Goal: Task Accomplishment & Management: Manage account settings

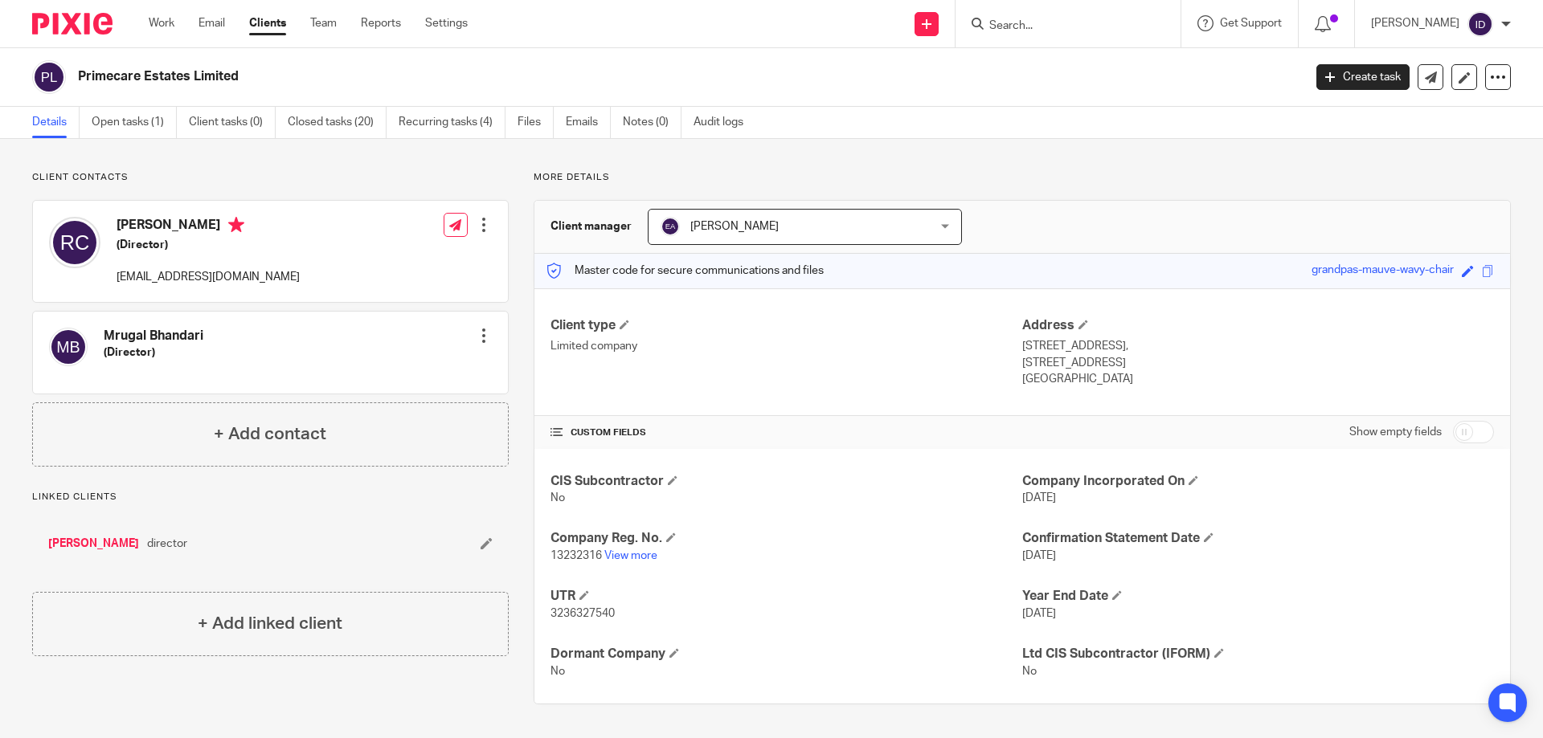
click at [1106, 15] on form at bounding box center [1073, 24] width 171 height 20
click at [1080, 19] on input "Search" at bounding box center [1060, 26] width 145 height 14
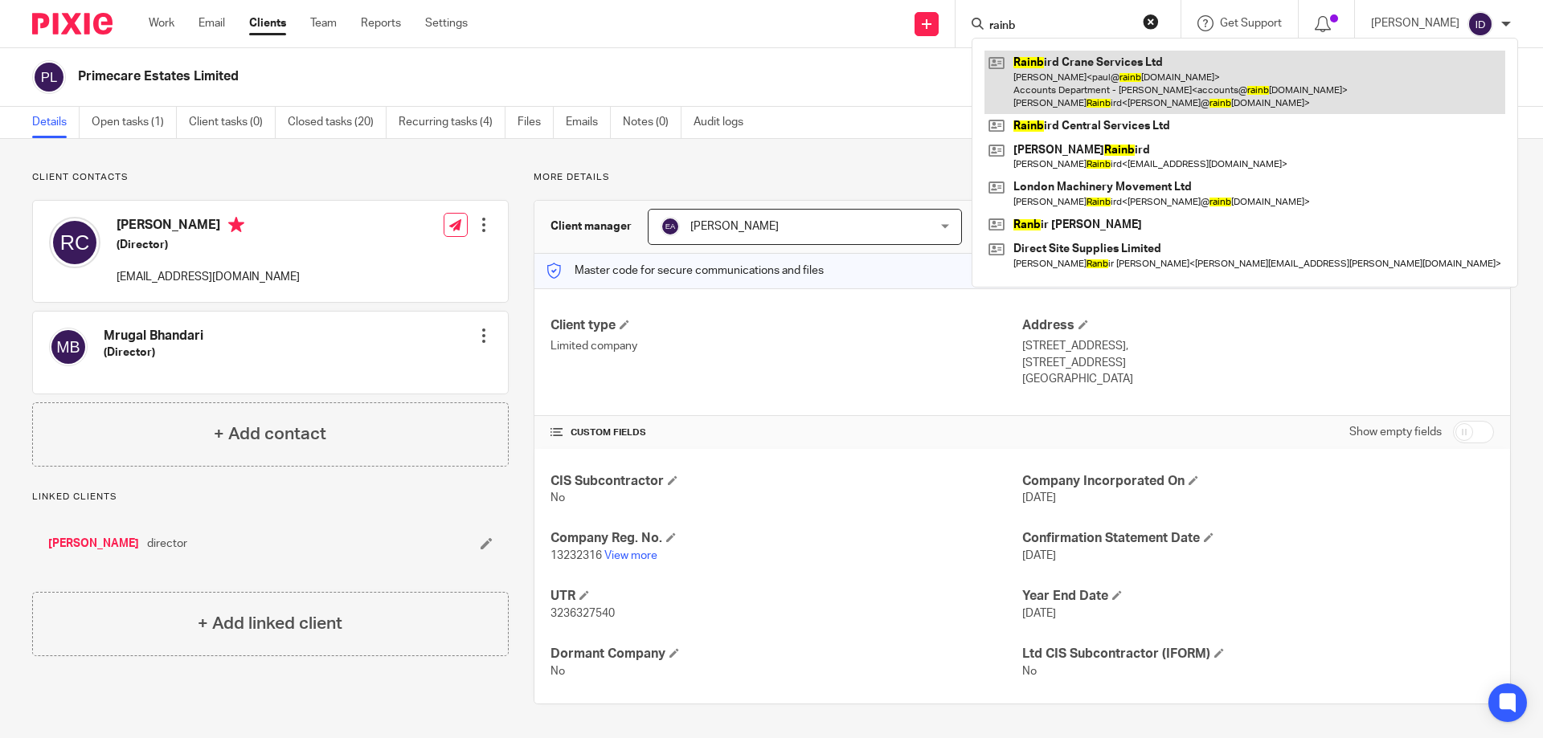
type input "rainb"
click at [1094, 76] on link at bounding box center [1244, 82] width 521 height 63
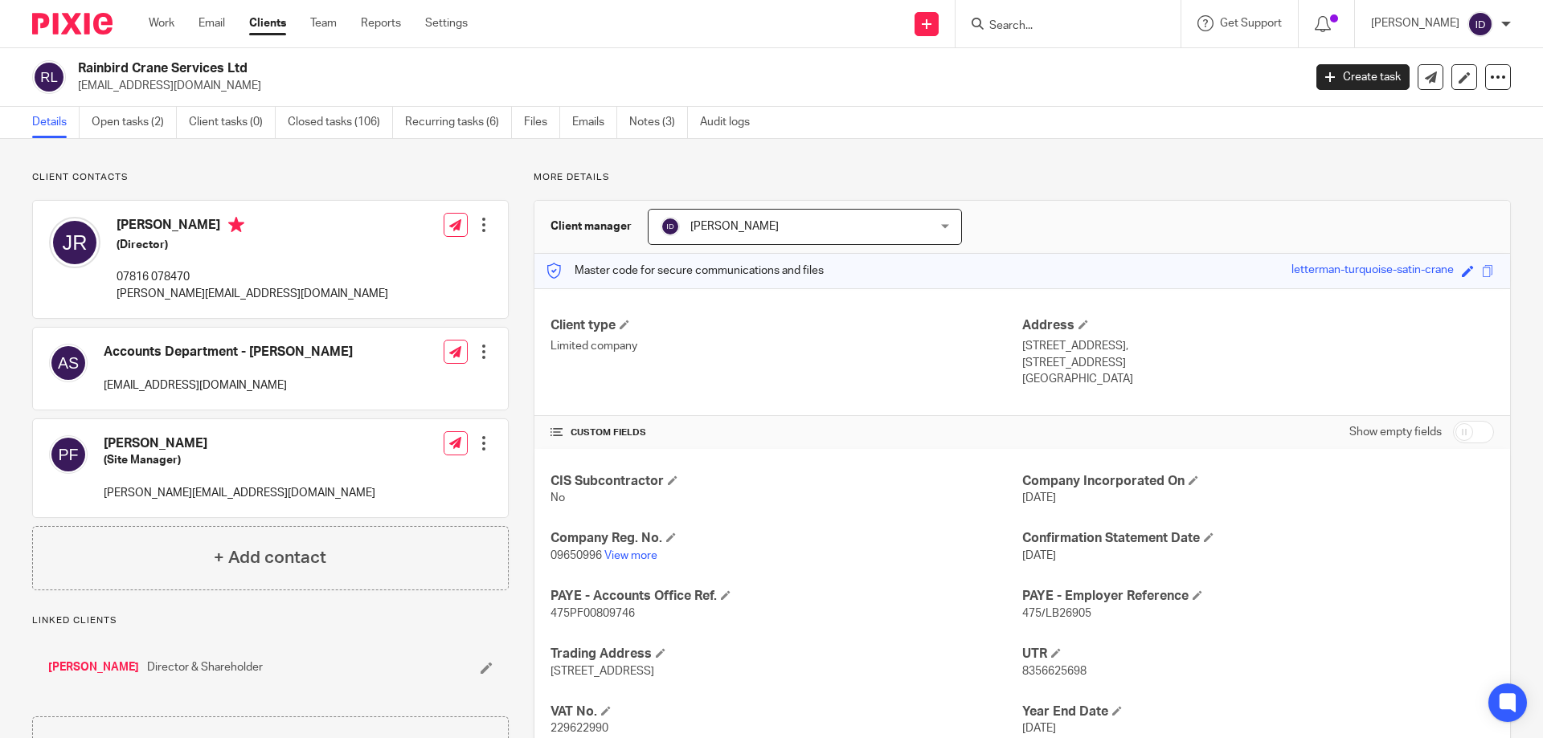
click at [1047, 32] on input "Search" at bounding box center [1060, 26] width 145 height 14
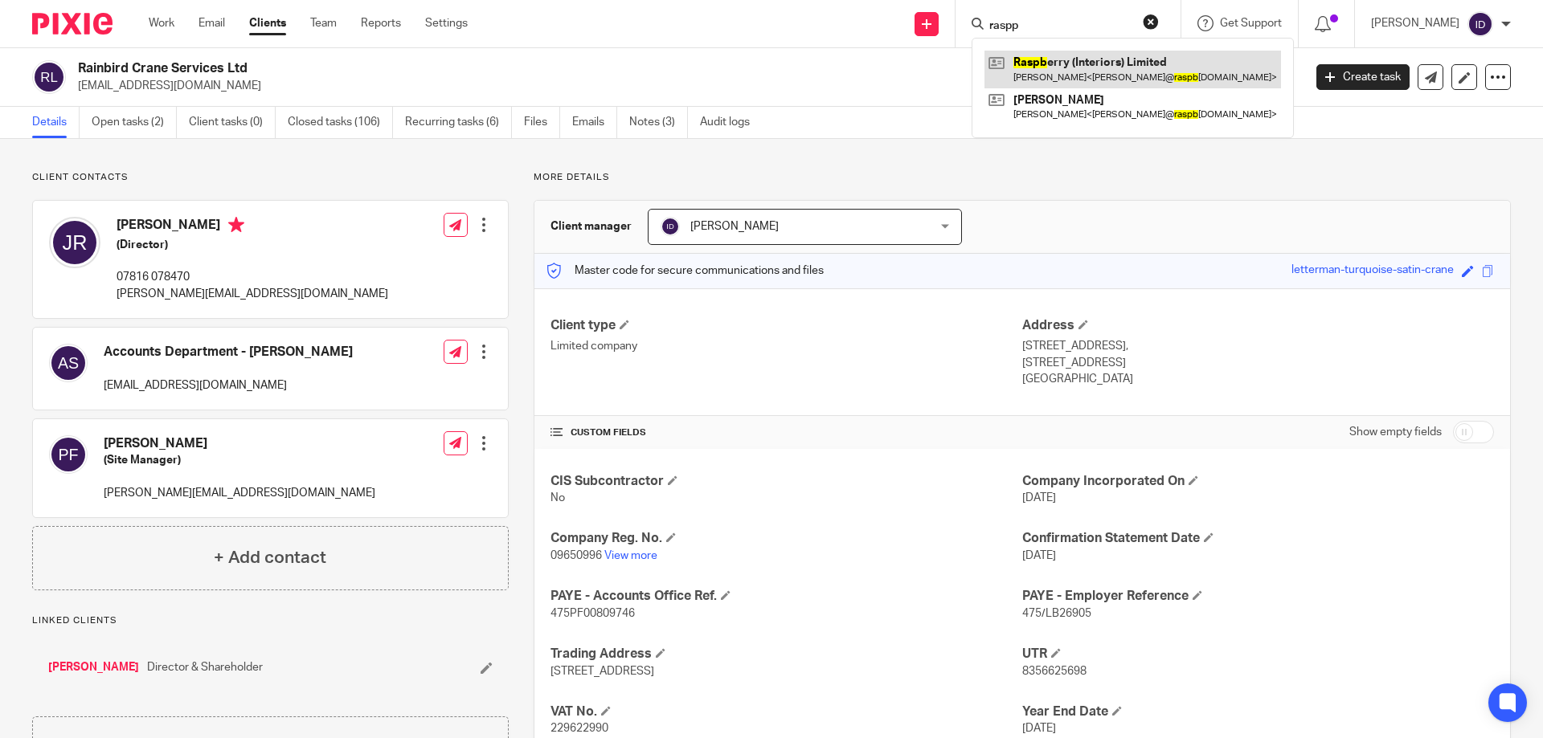
type input "raspp"
click at [1094, 60] on link at bounding box center [1132, 69] width 297 height 37
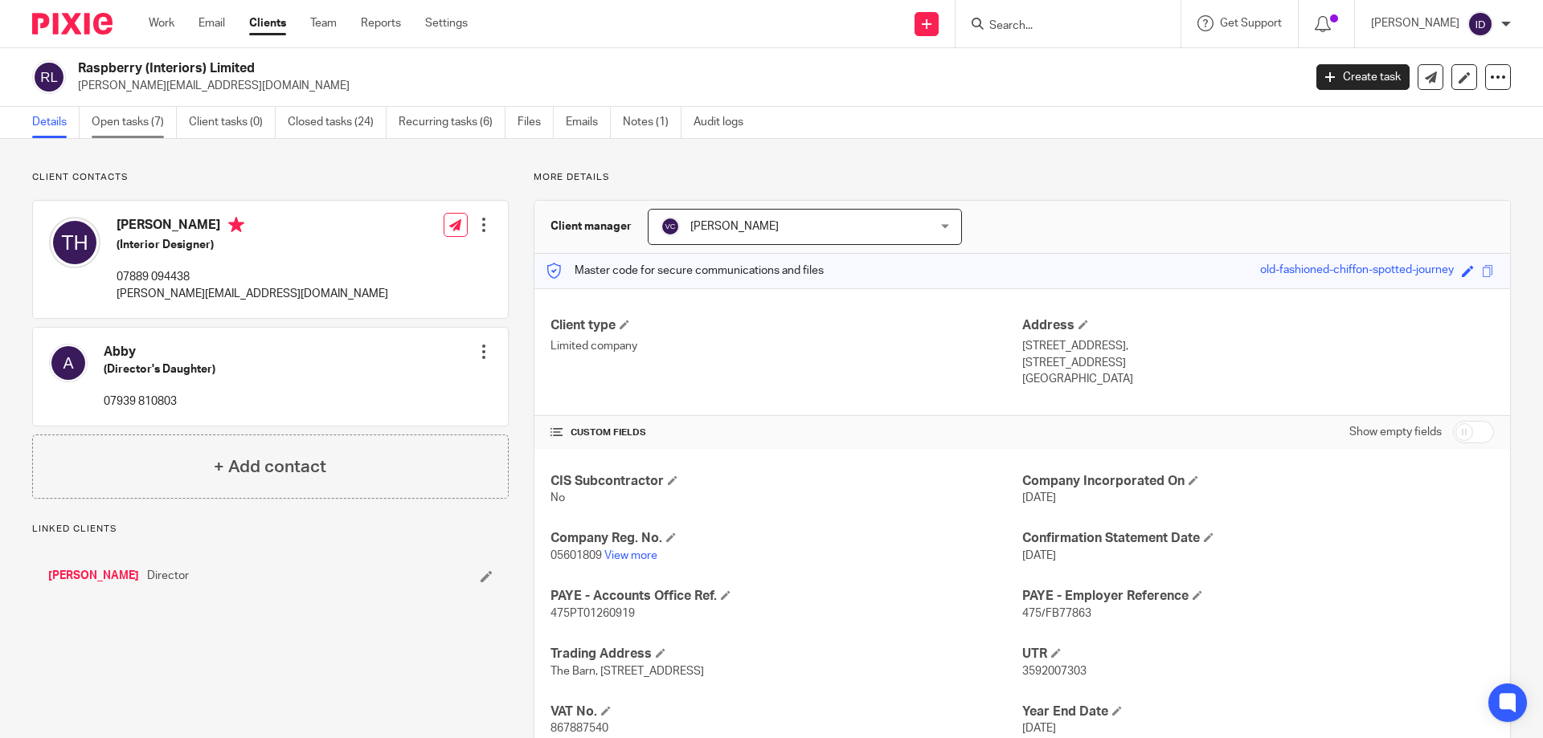
click at [147, 122] on link "Open tasks (7)" at bounding box center [134, 122] width 85 height 31
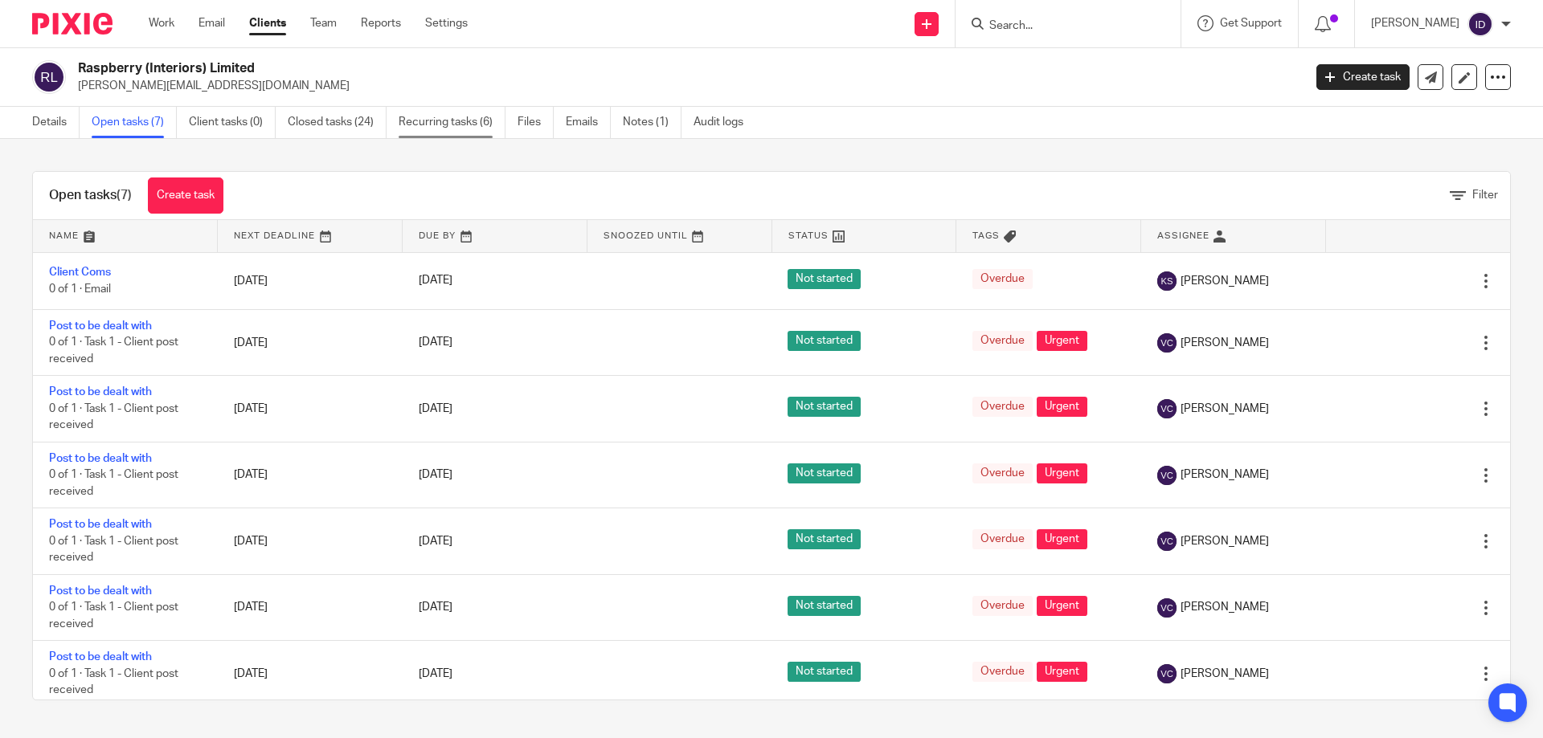
click at [466, 126] on link "Recurring tasks (6)" at bounding box center [452, 122] width 107 height 31
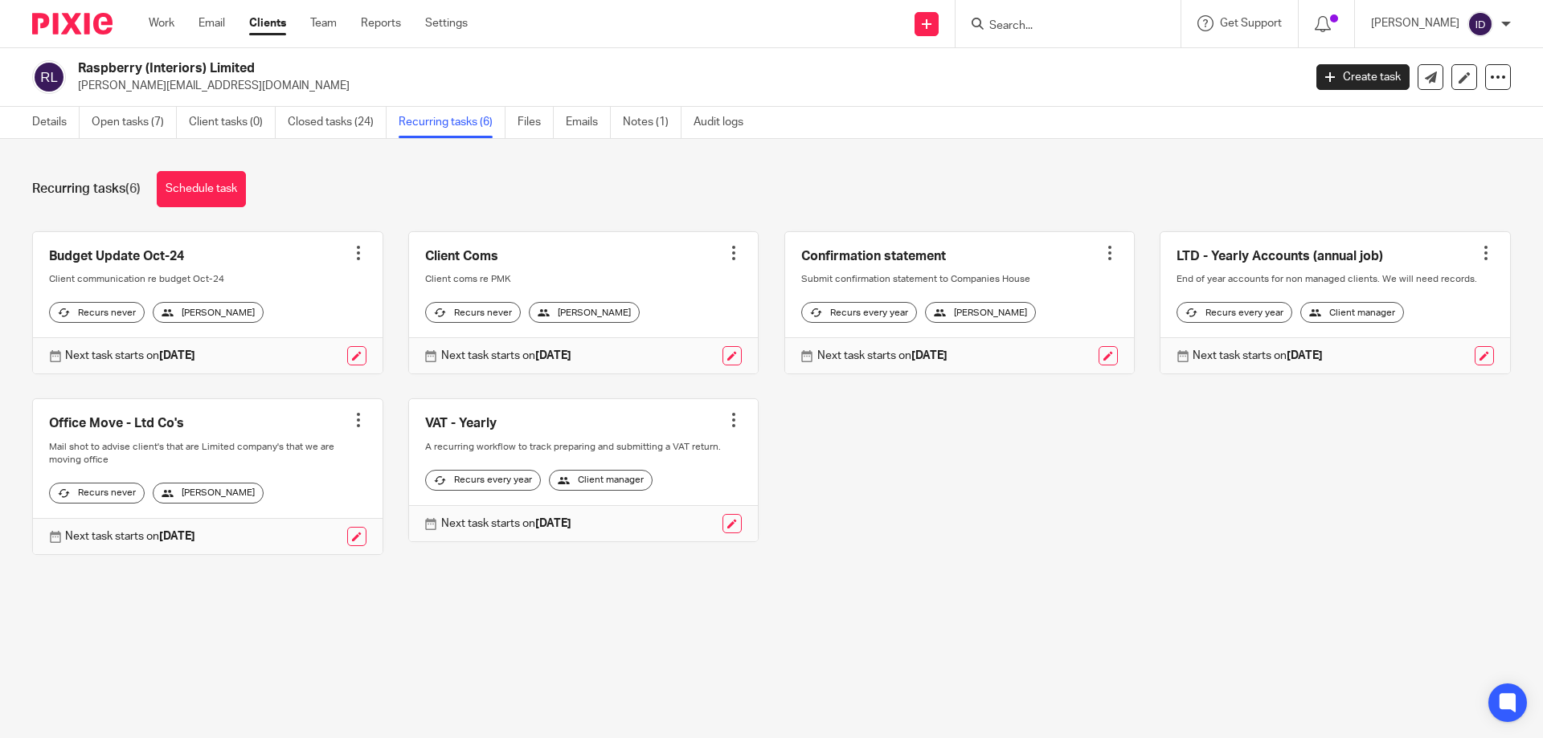
click at [726, 428] on div at bounding box center [734, 420] width 16 height 16
click at [671, 537] on span "Cancel schedule" at bounding box center [662, 535] width 84 height 11
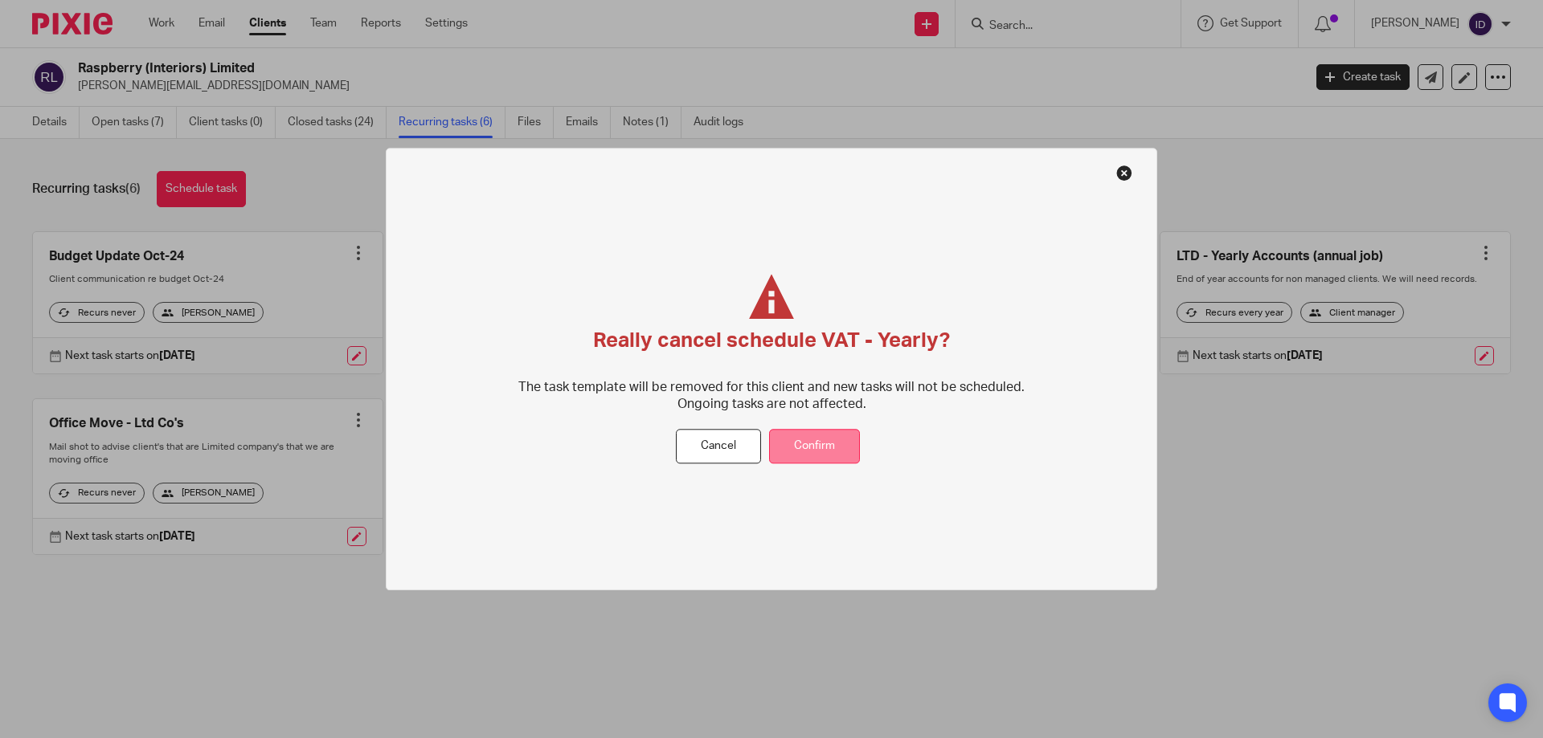
drag, startPoint x: 806, startPoint y: 434, endPoint x: 1057, endPoint y: 469, distance: 254.0
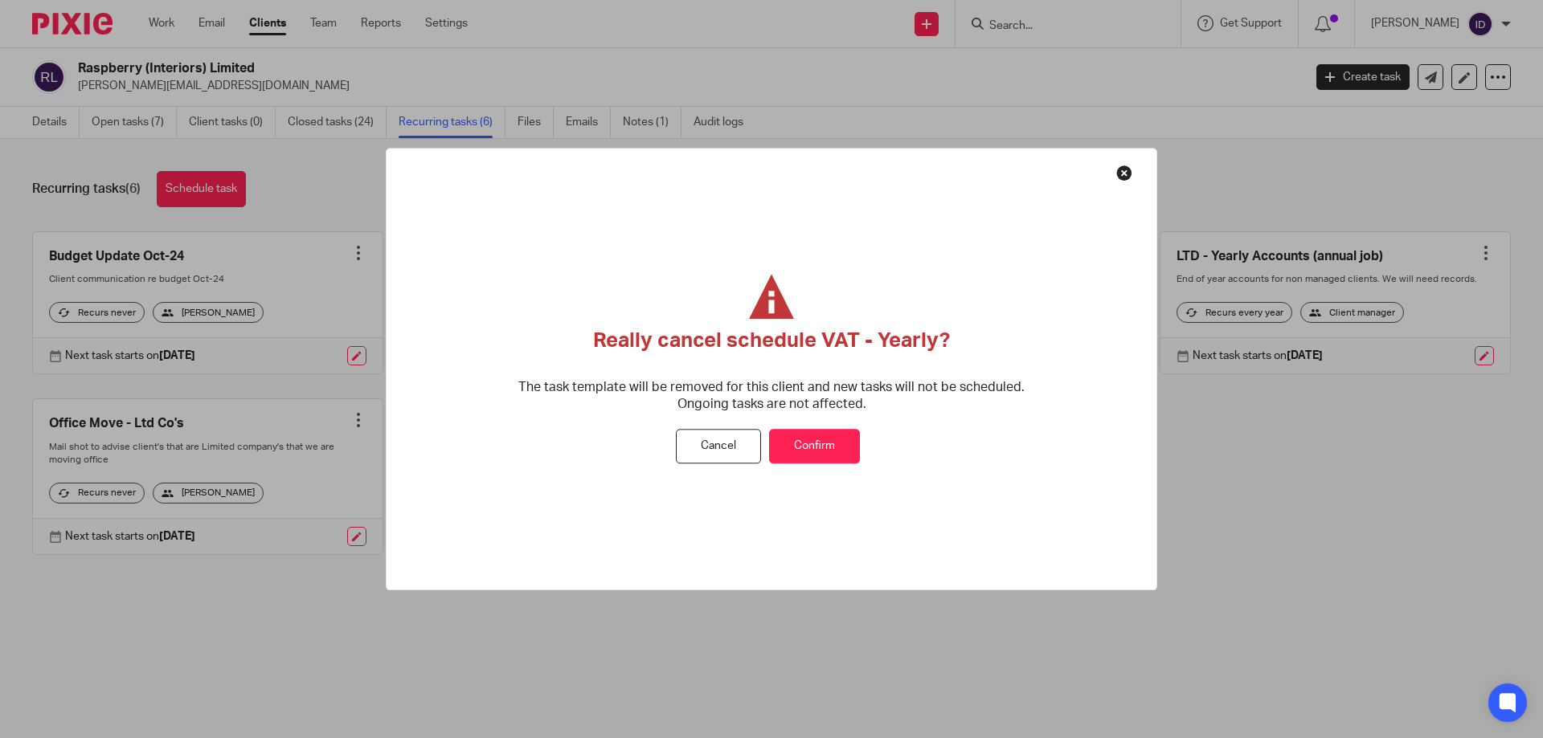
click at [807, 434] on button "Confirm" at bounding box center [814, 447] width 91 height 35
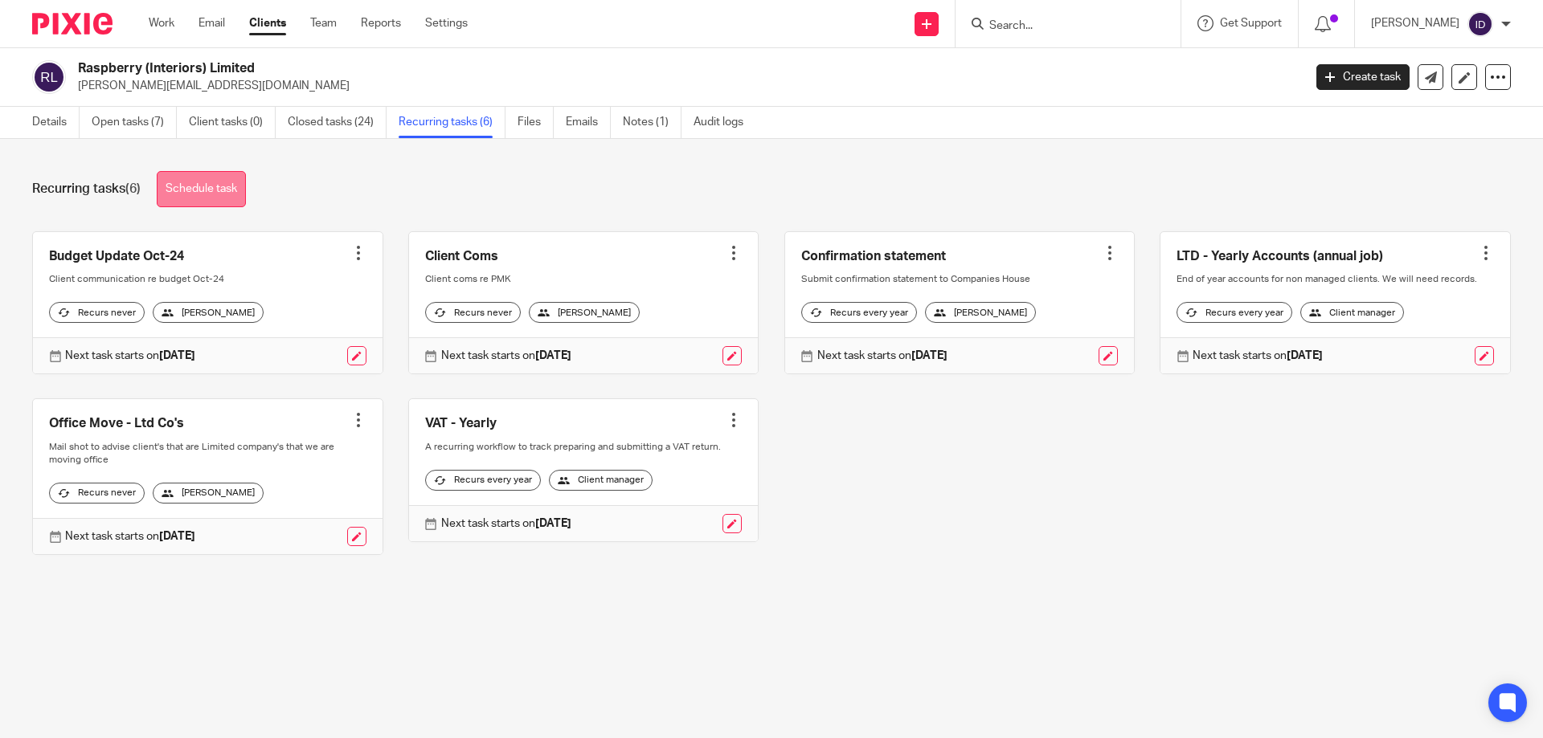
click at [216, 178] on link "Schedule task" at bounding box center [201, 189] width 89 height 36
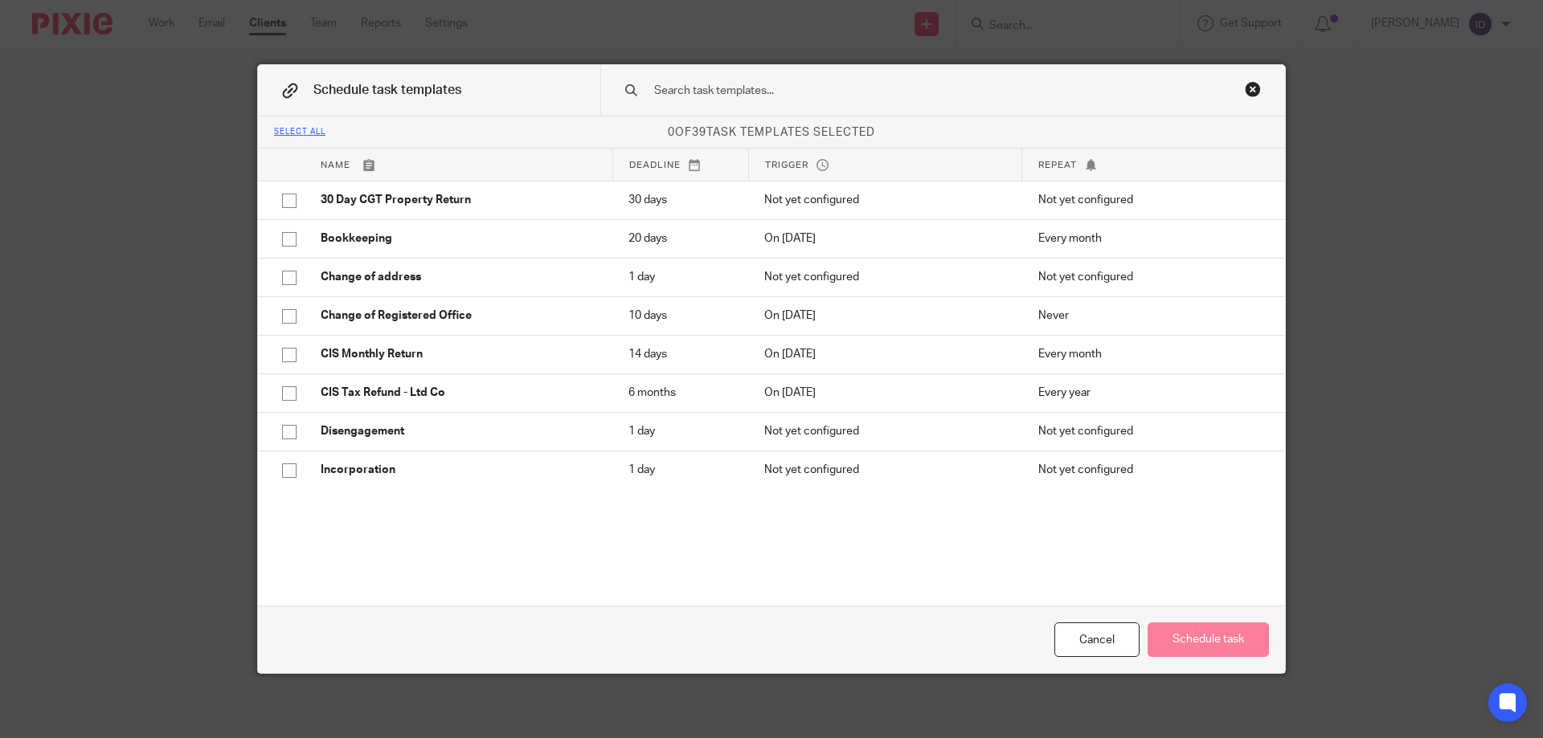
click at [694, 88] on input "text" at bounding box center [917, 91] width 530 height 18
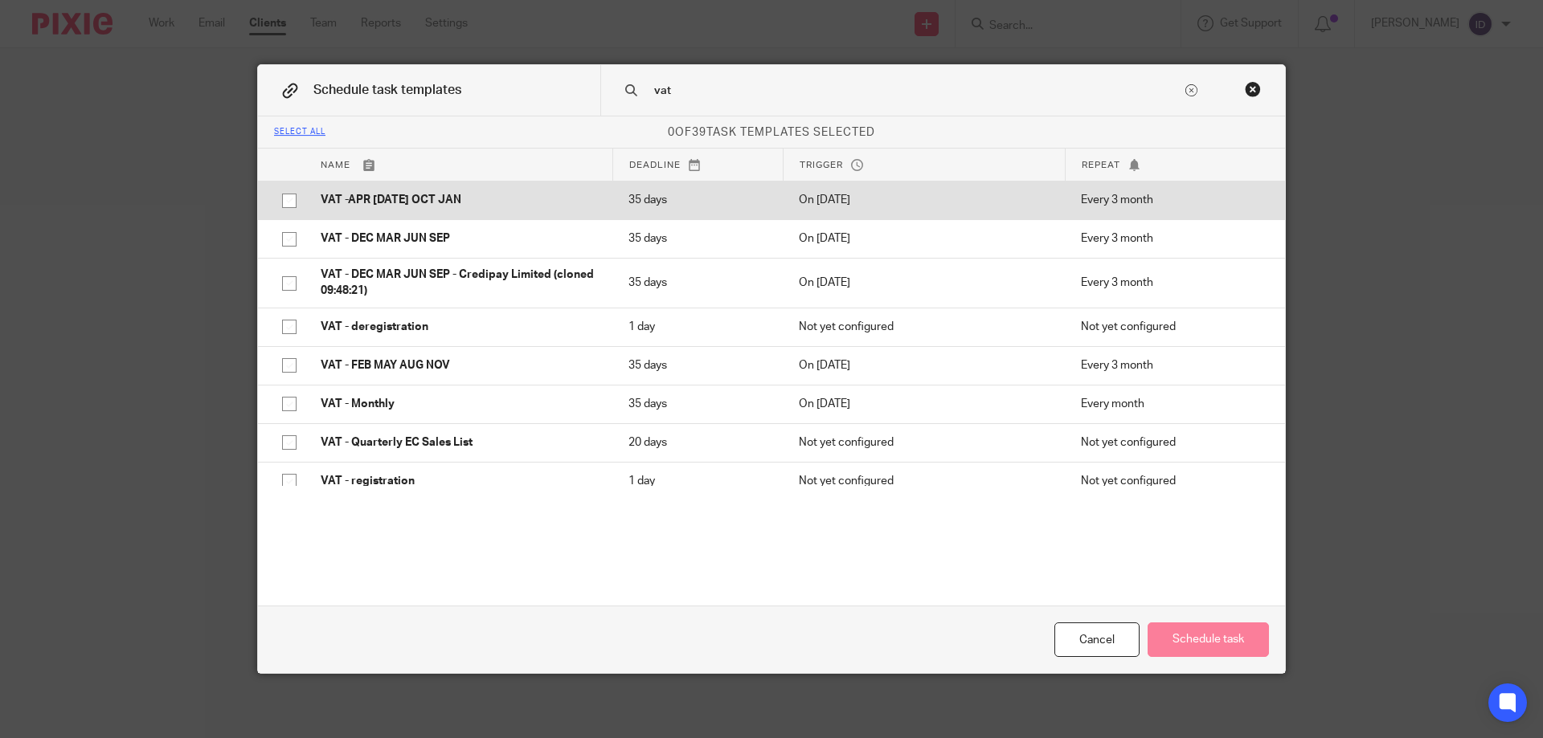
type input "vat"
click at [284, 202] on input "checkbox" at bounding box center [289, 201] width 31 height 31
checkbox input "true"
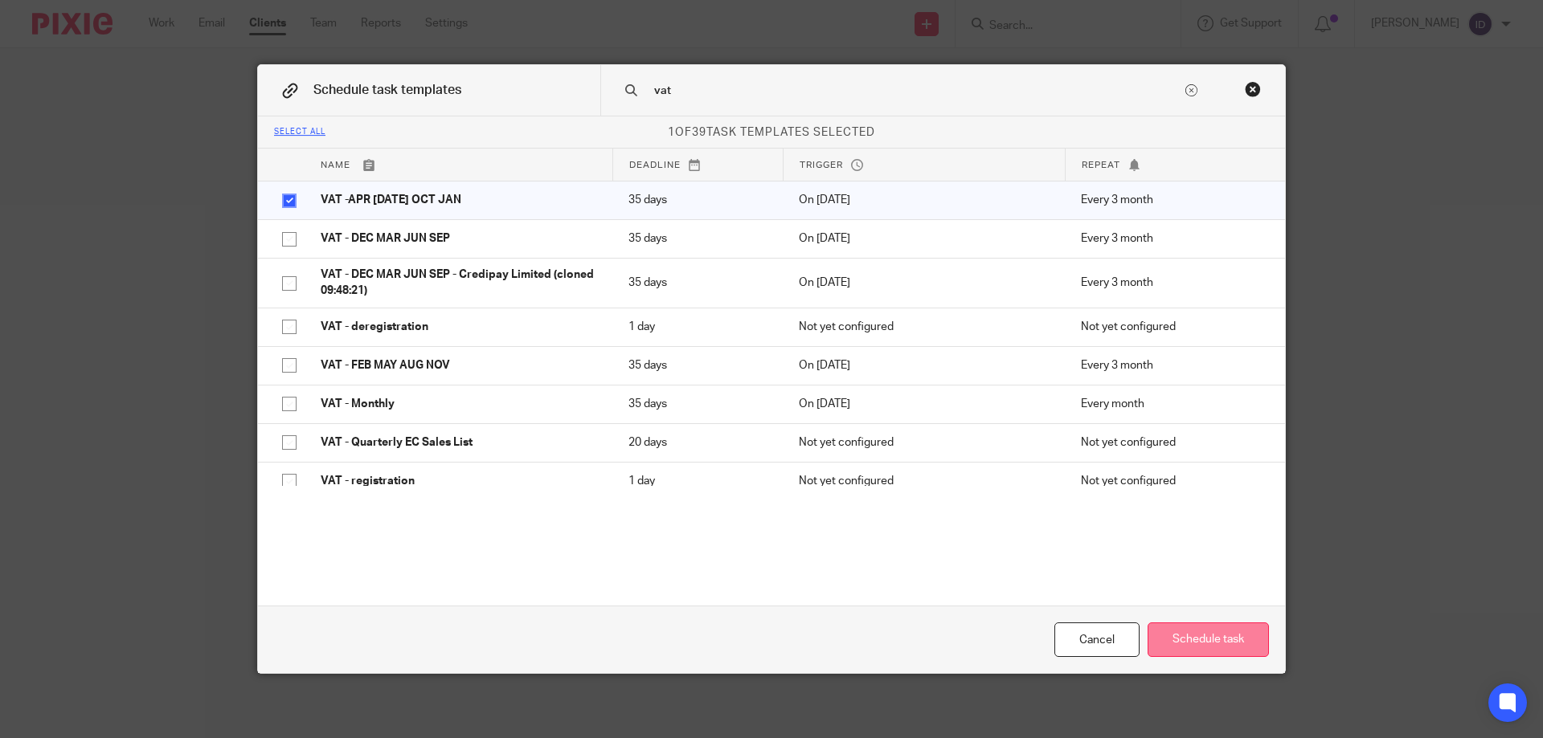
click at [1192, 648] on button "Schedule task" at bounding box center [1207, 640] width 121 height 35
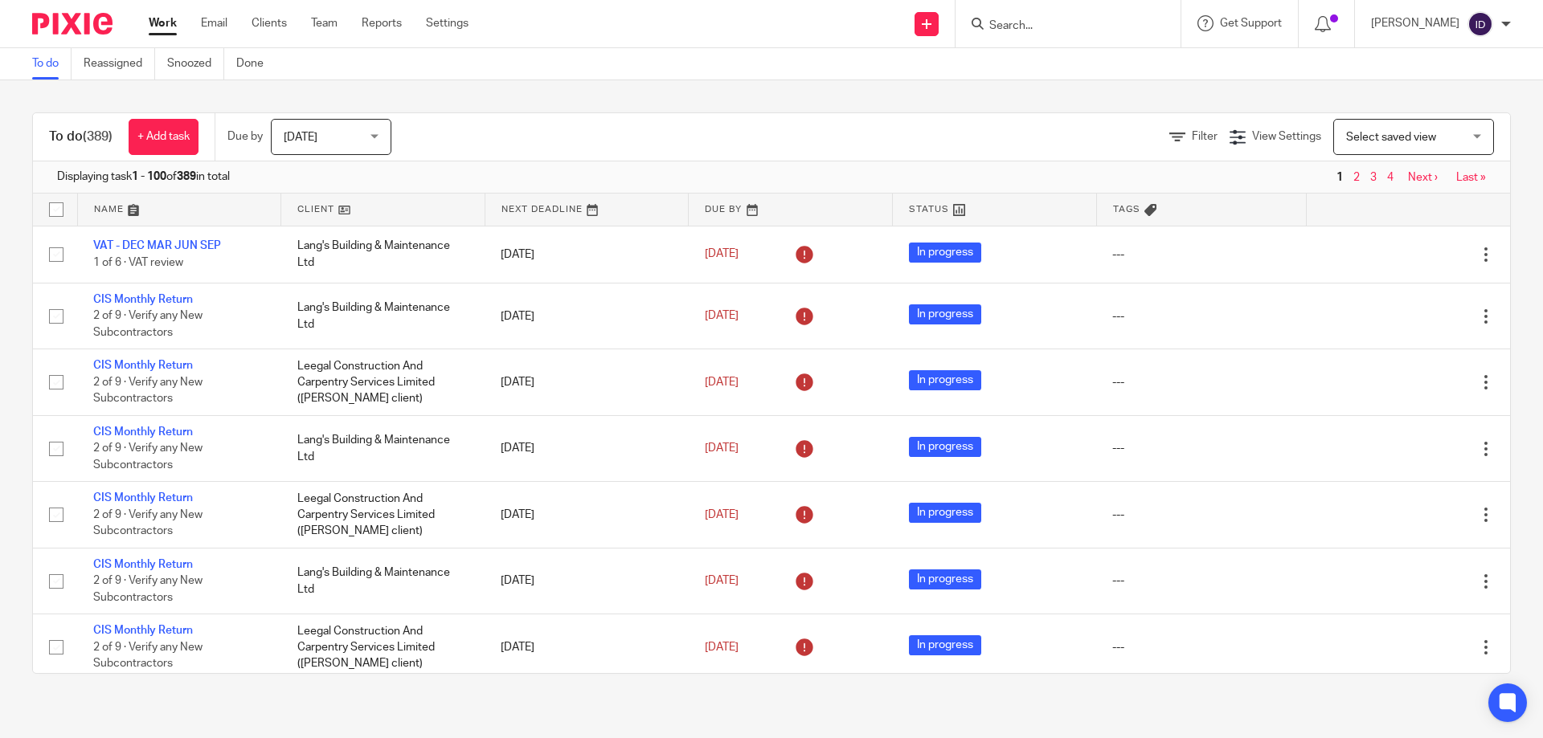
click at [1057, 32] on input "Search" at bounding box center [1060, 26] width 145 height 14
type input "phoen"
click at [1113, 30] on input "phoen" at bounding box center [1060, 26] width 145 height 14
drag, startPoint x: 1080, startPoint y: 19, endPoint x: 980, endPoint y: 19, distance: 99.6
click at [980, 19] on div "Send new email Create task Add client phoen Phoen ix Tile Supplies Ltd Phoen ix…" at bounding box center [1018, 23] width 1050 height 47
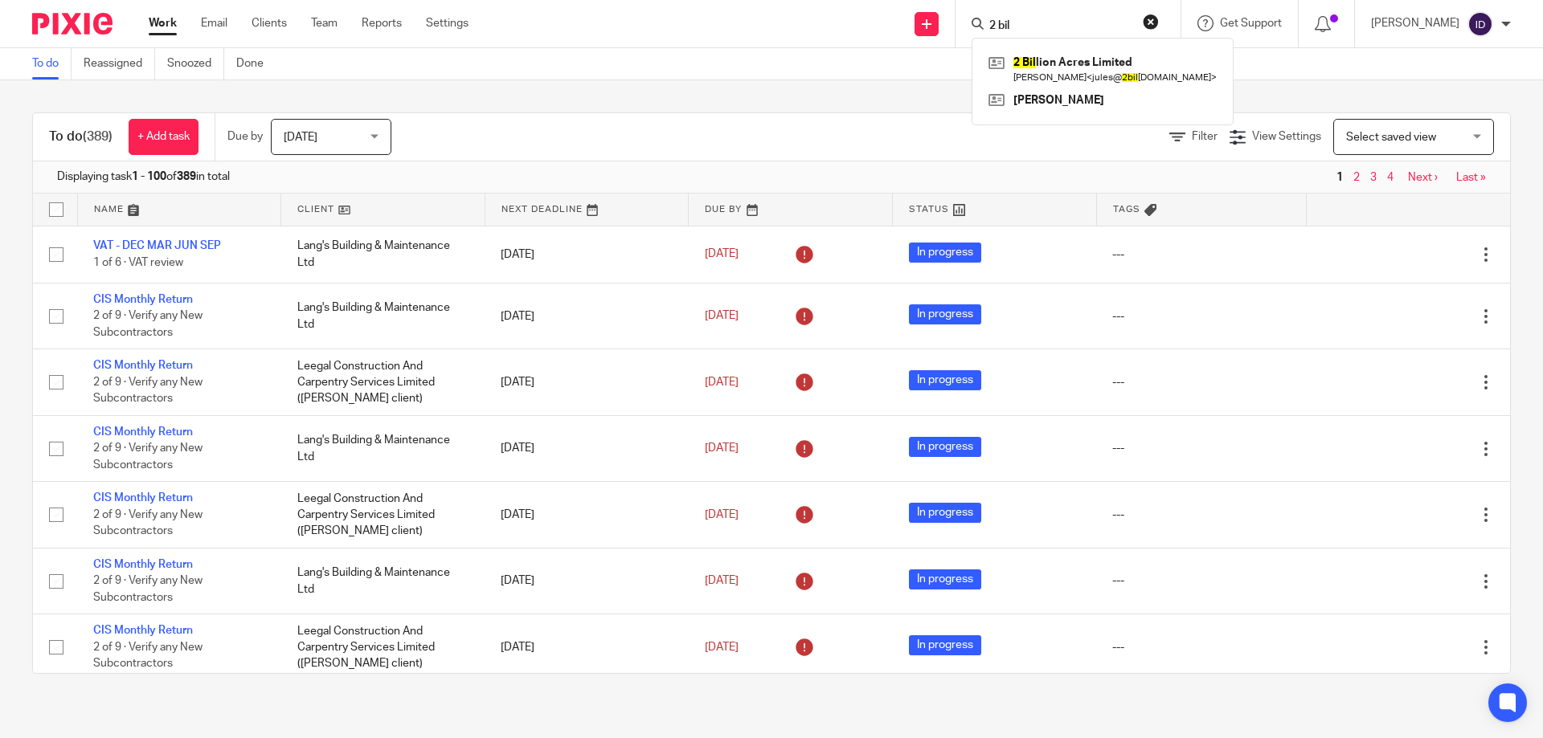
click at [1069, 30] on input "2 bil" at bounding box center [1060, 26] width 145 height 14
type input "2"
click at [1067, 31] on input "jv rec" at bounding box center [1060, 26] width 145 height 14
type input "j"
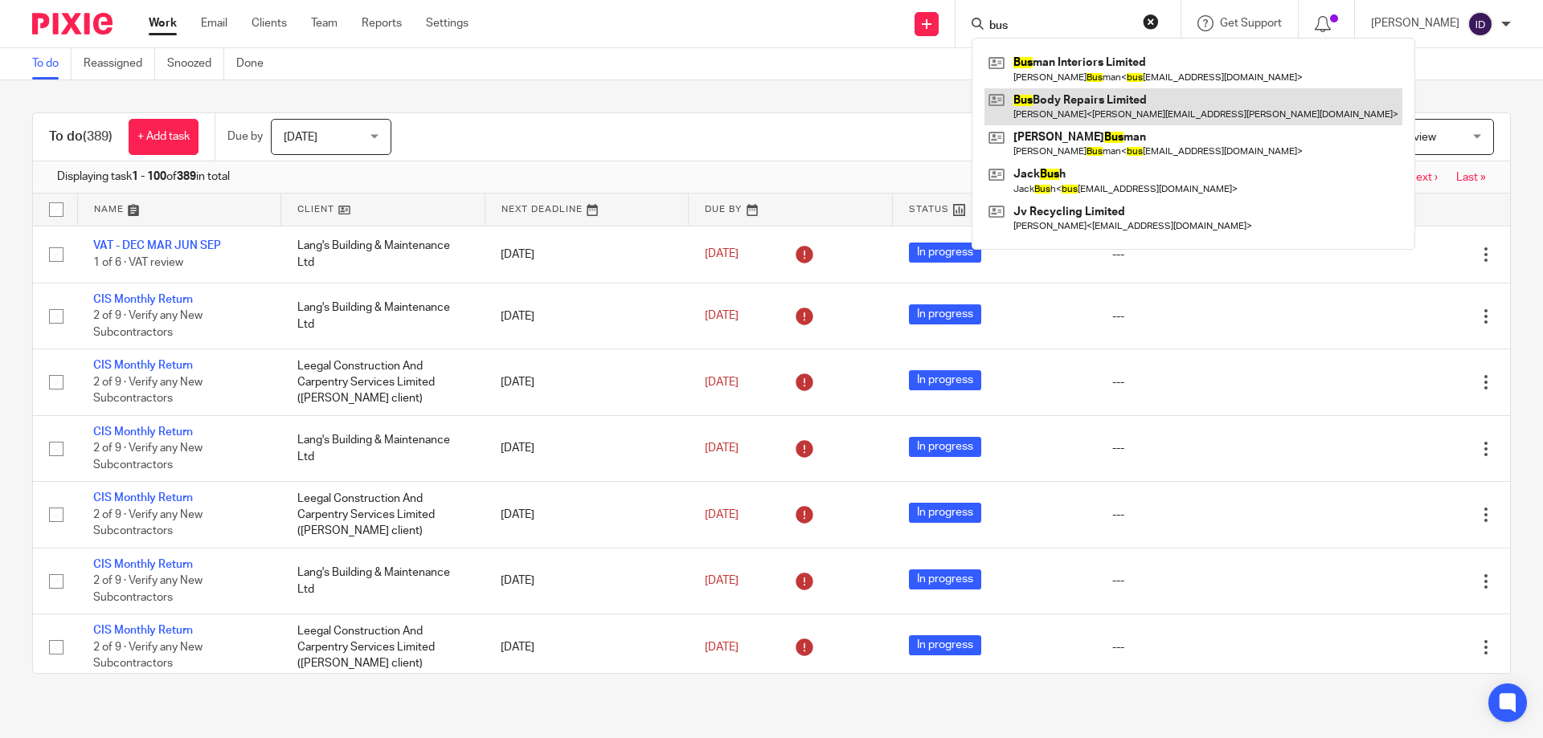
type input "bus"
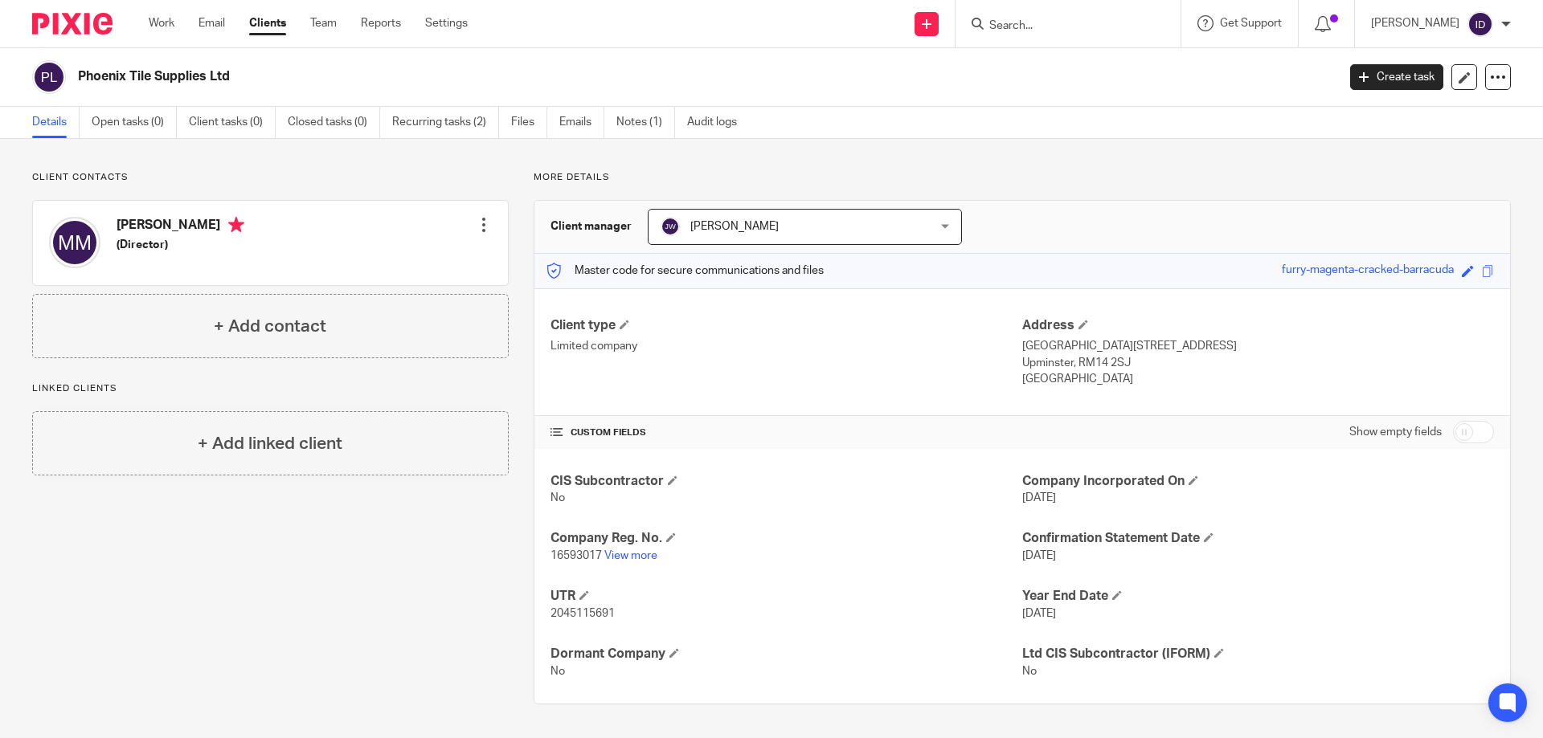
click at [759, 232] on span "[PERSON_NAME]" at bounding box center [781, 227] width 241 height 34
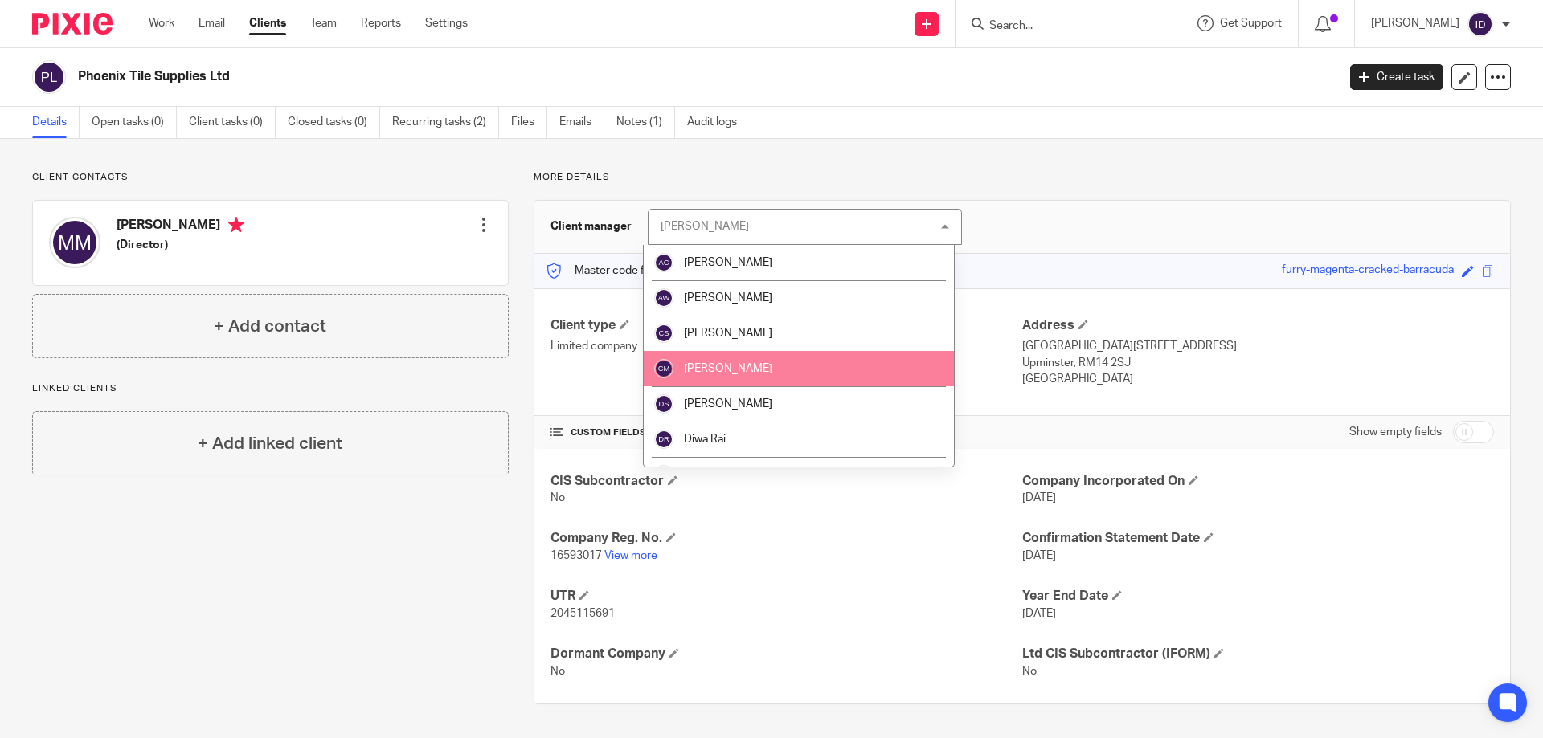
scroll to position [80, 0]
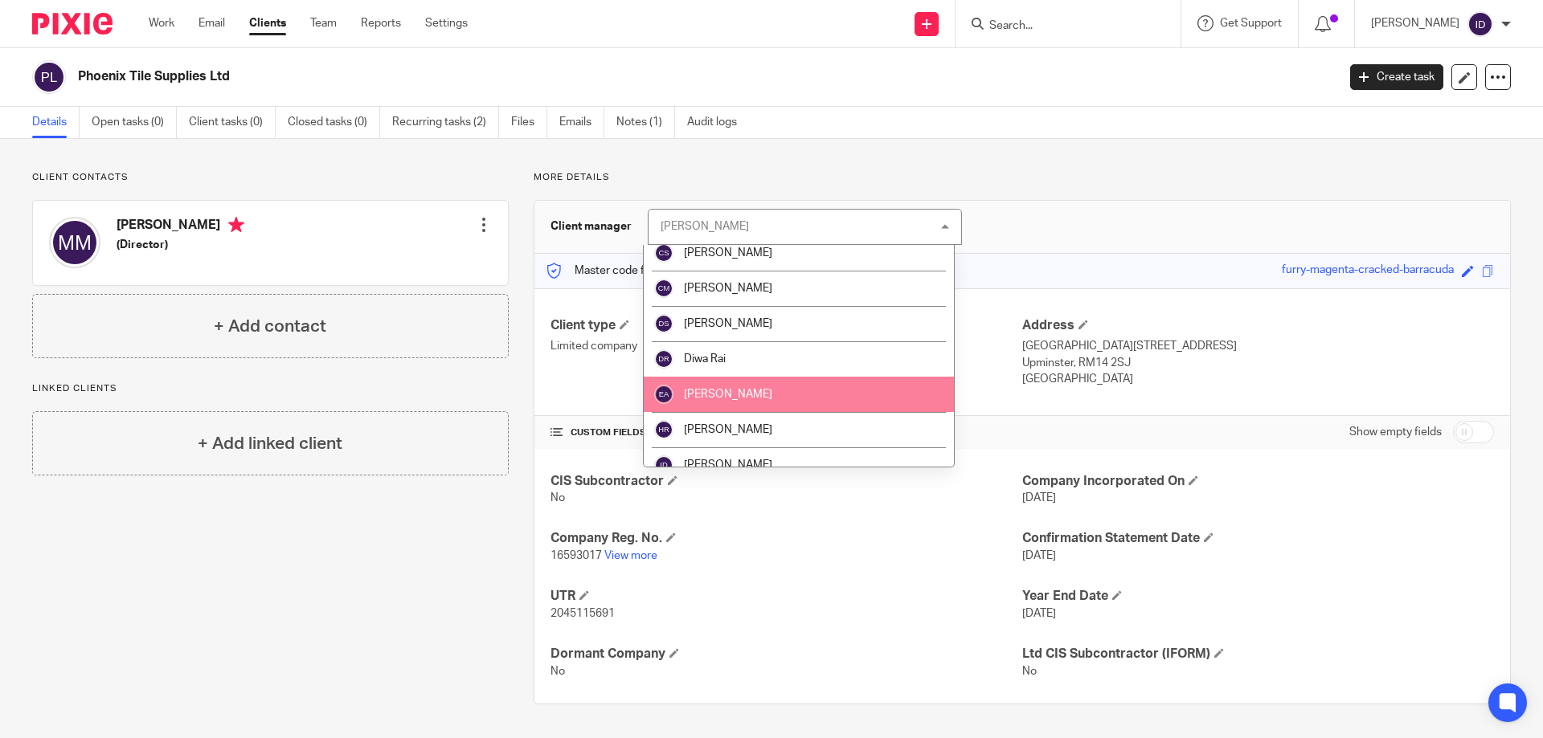
click at [727, 399] on span "[PERSON_NAME]" at bounding box center [728, 394] width 88 height 11
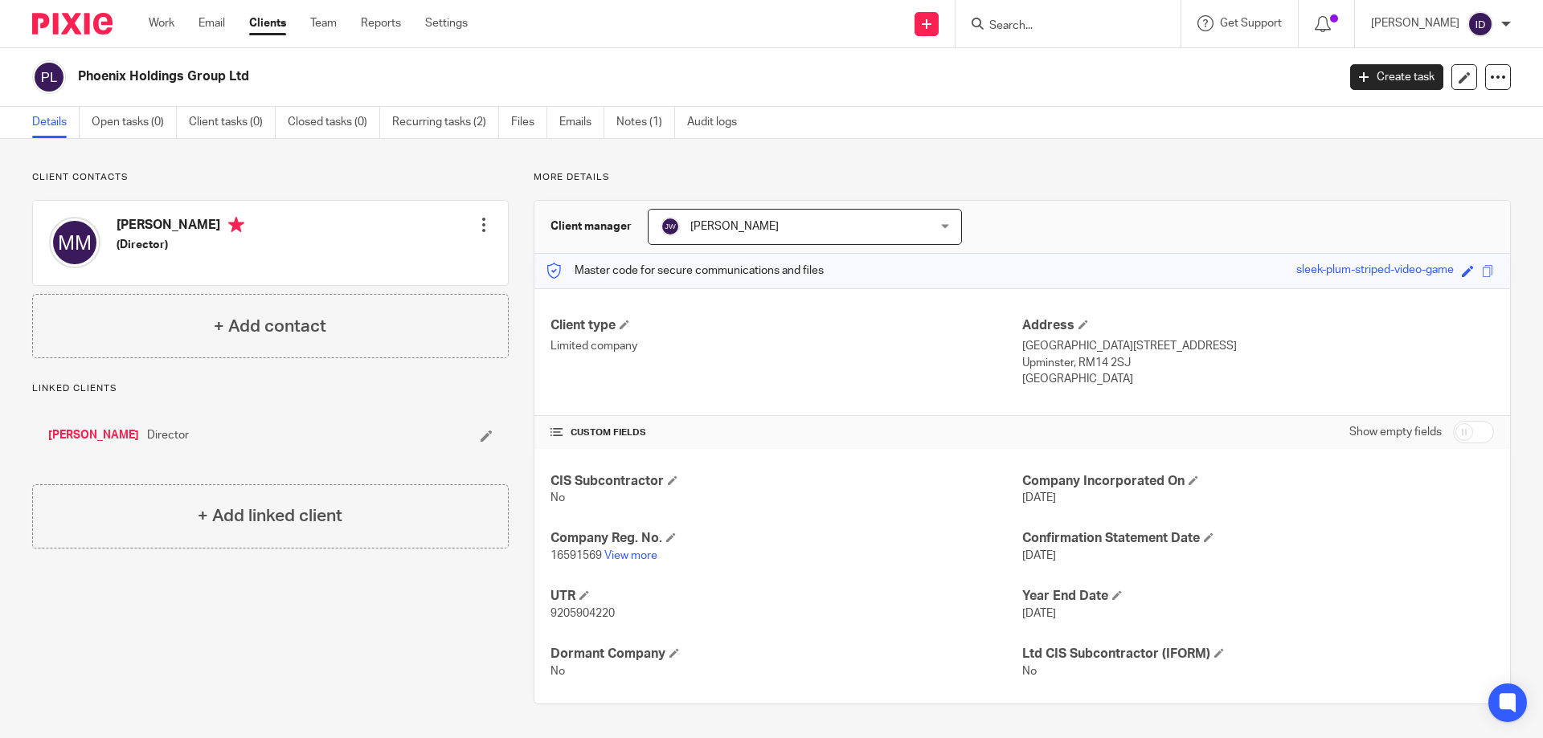
click at [755, 226] on span "Jaye Warren" at bounding box center [781, 227] width 241 height 34
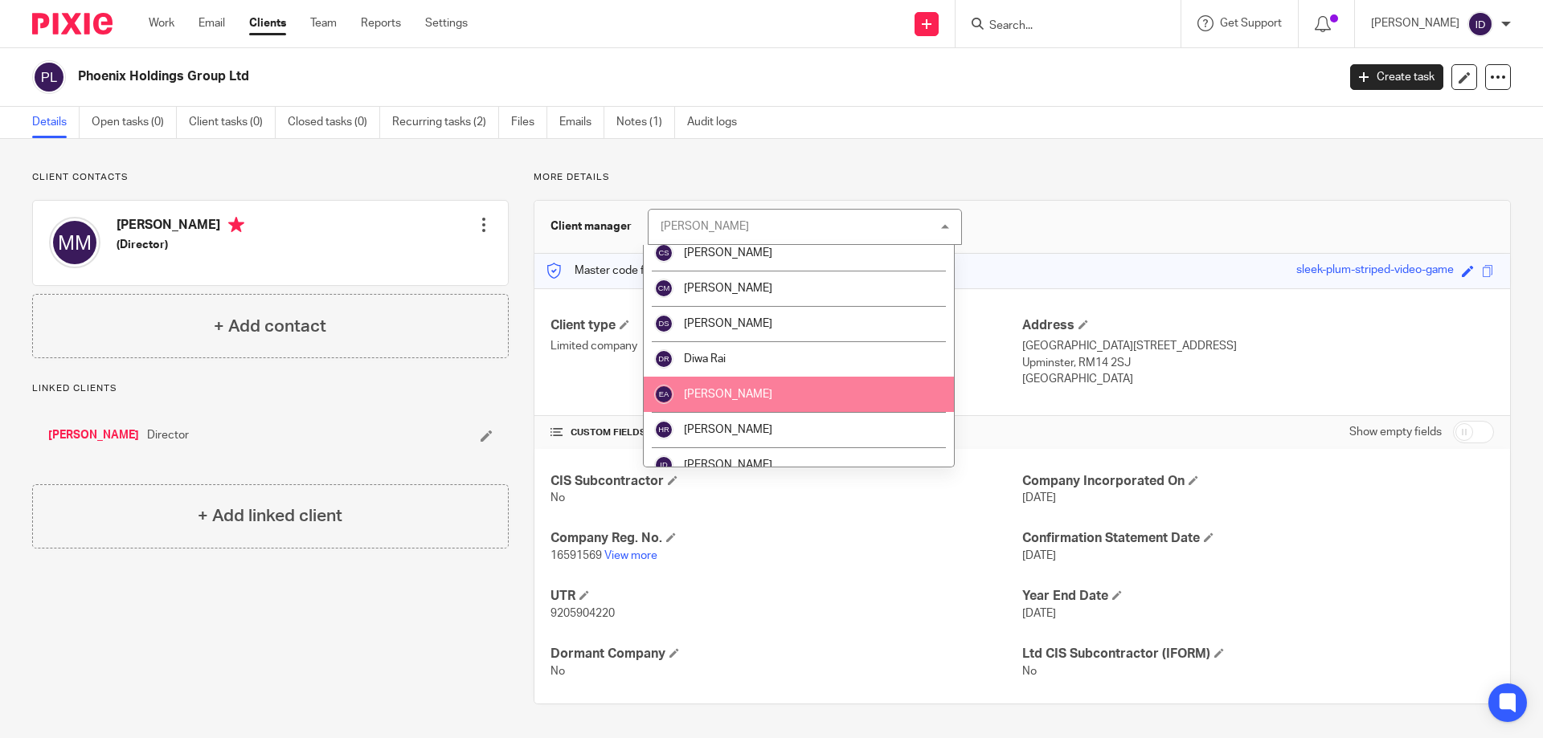
scroll to position [161, 0]
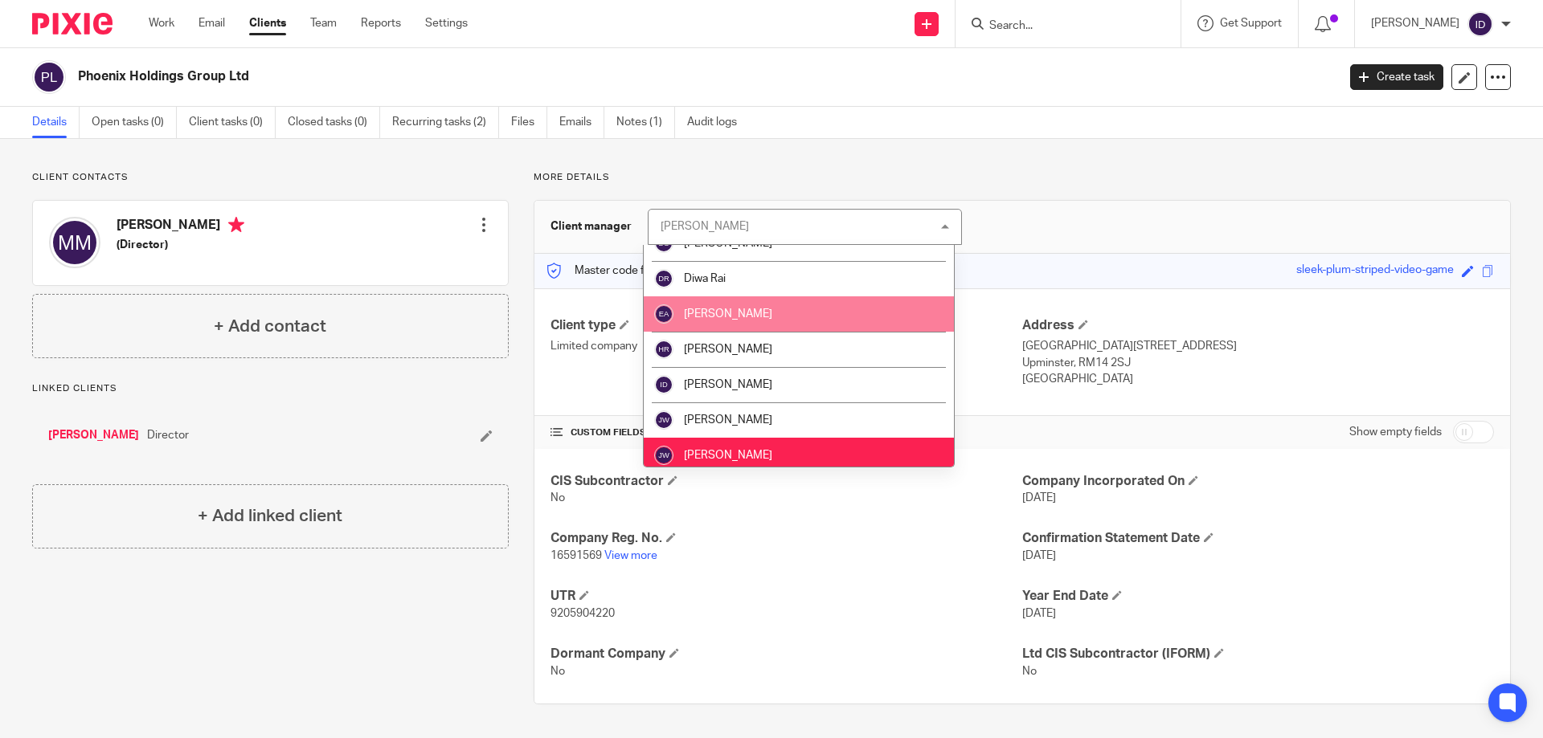
click at [710, 315] on span "Eva Avram" at bounding box center [728, 314] width 88 height 11
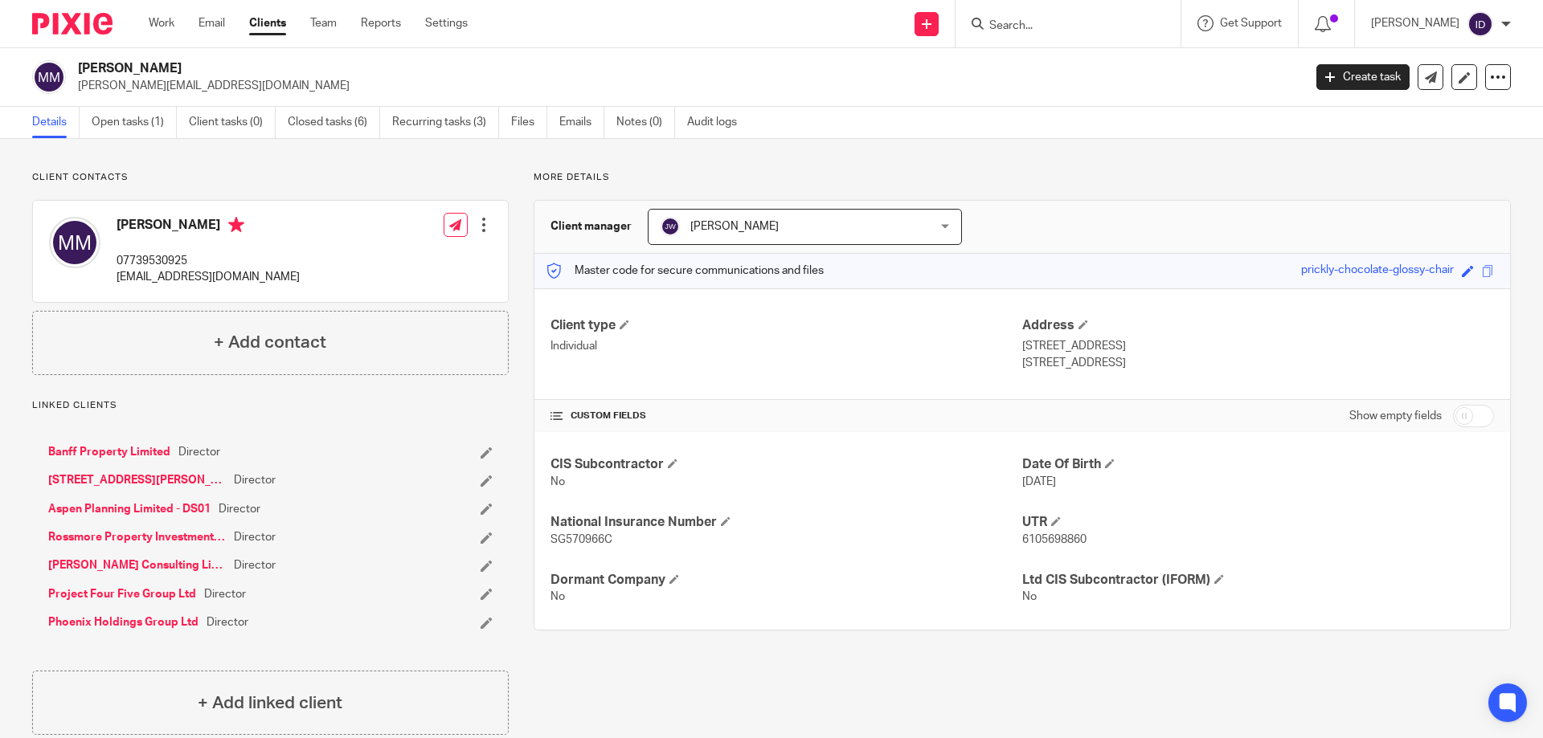
click at [1007, 175] on p "More details" at bounding box center [1022, 177] width 977 height 13
drag, startPoint x: 61, startPoint y: 172, endPoint x: 121, endPoint y: 172, distance: 60.3
click at [121, 172] on p "Client contacts" at bounding box center [270, 177] width 477 height 13
click at [783, 235] on span "[PERSON_NAME]" at bounding box center [781, 227] width 241 height 34
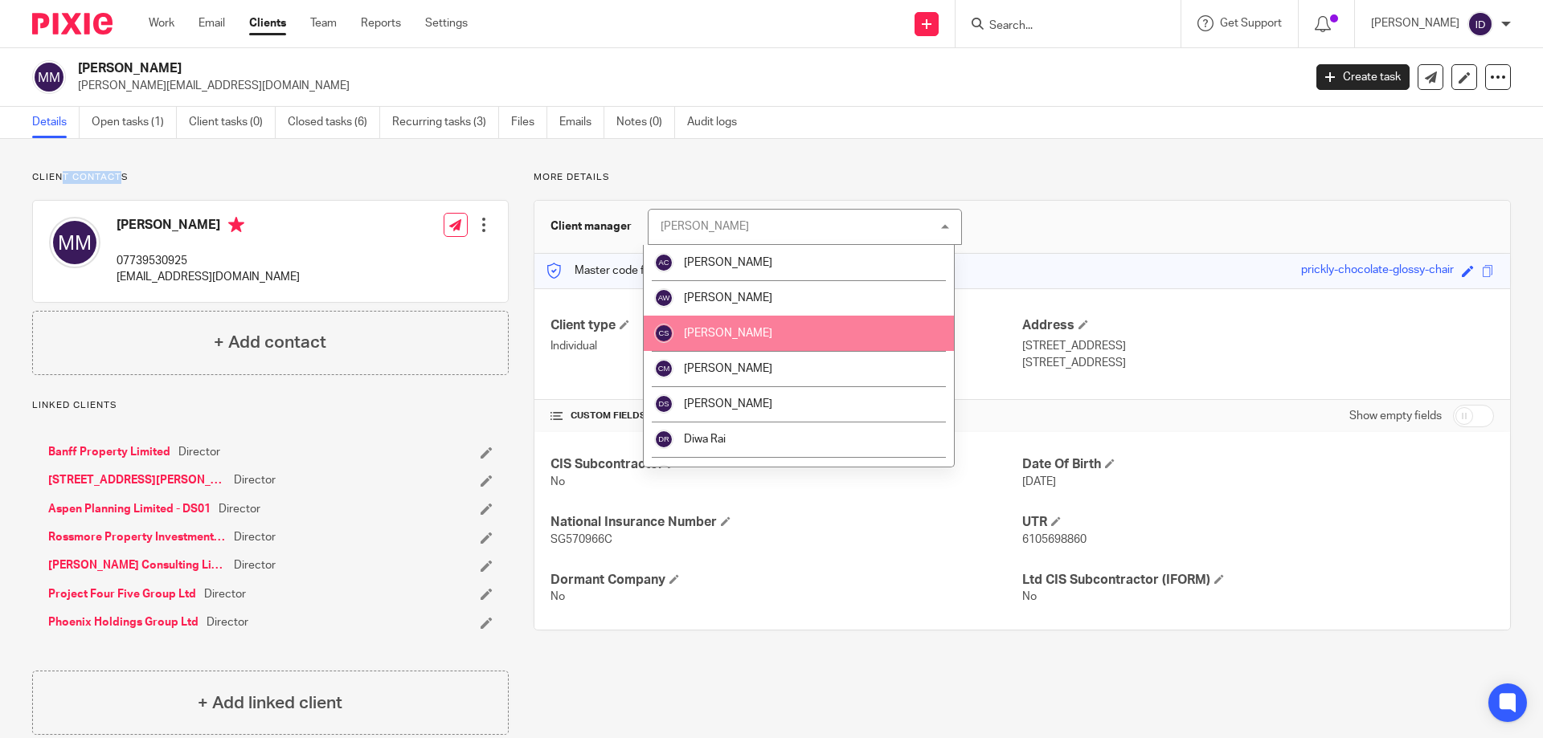
scroll to position [80, 0]
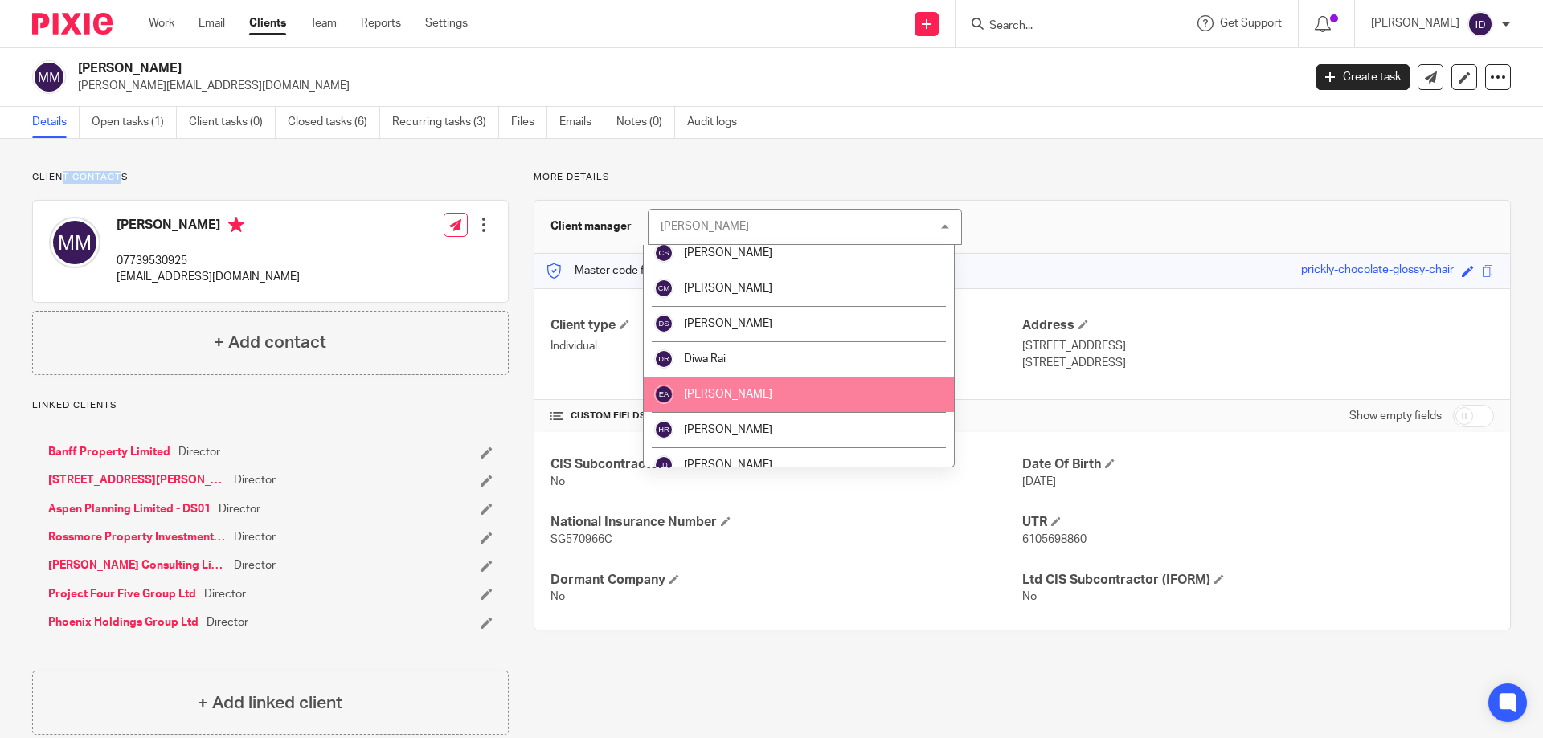
click at [719, 403] on li "Eva Avram" at bounding box center [799, 394] width 310 height 35
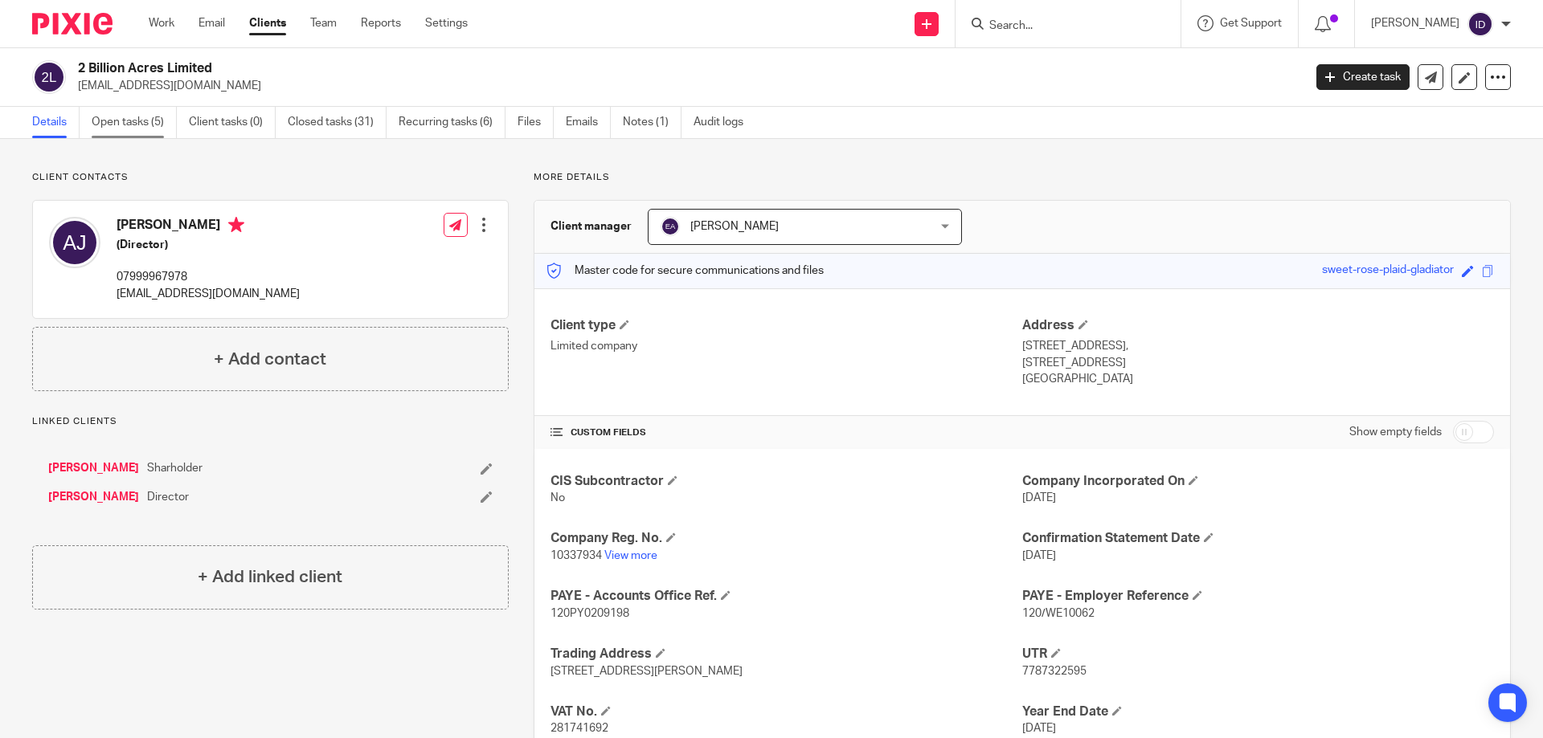
click at [116, 121] on link "Open tasks (5)" at bounding box center [134, 122] width 85 height 31
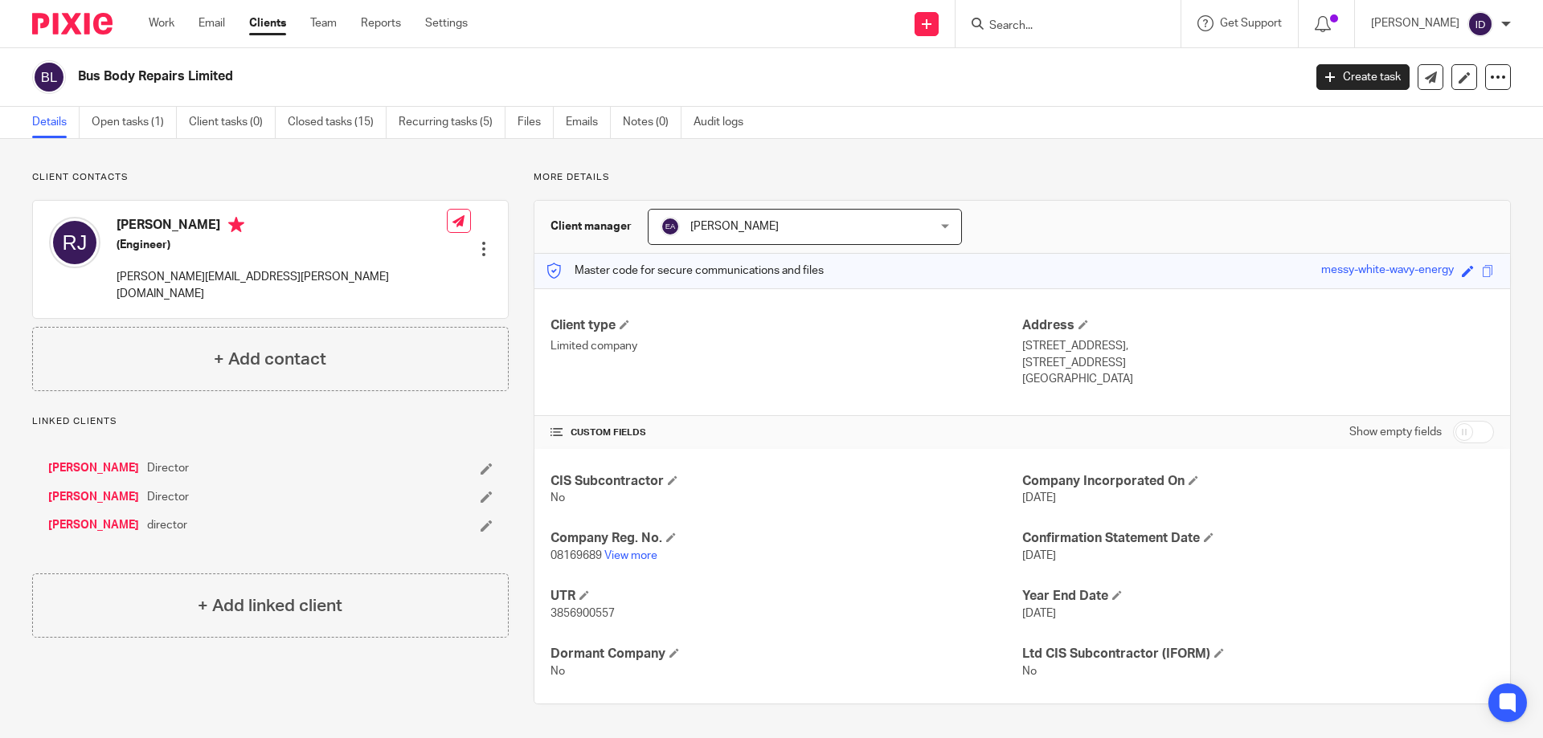
click at [1066, 31] on input "Search" at bounding box center [1060, 26] width 145 height 14
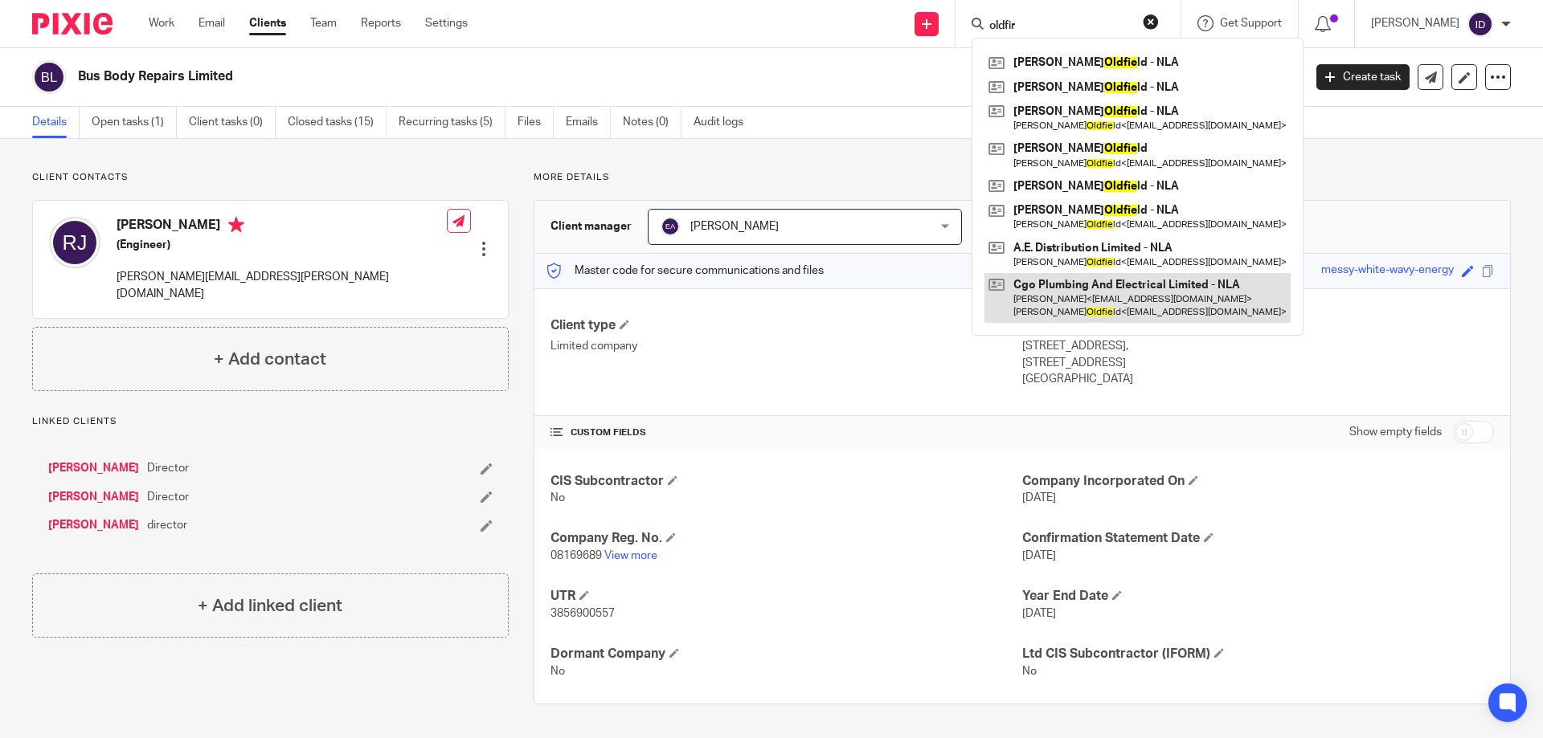
type input "oldfir"
click at [1159, 19] on button "reset" at bounding box center [1151, 22] width 16 height 16
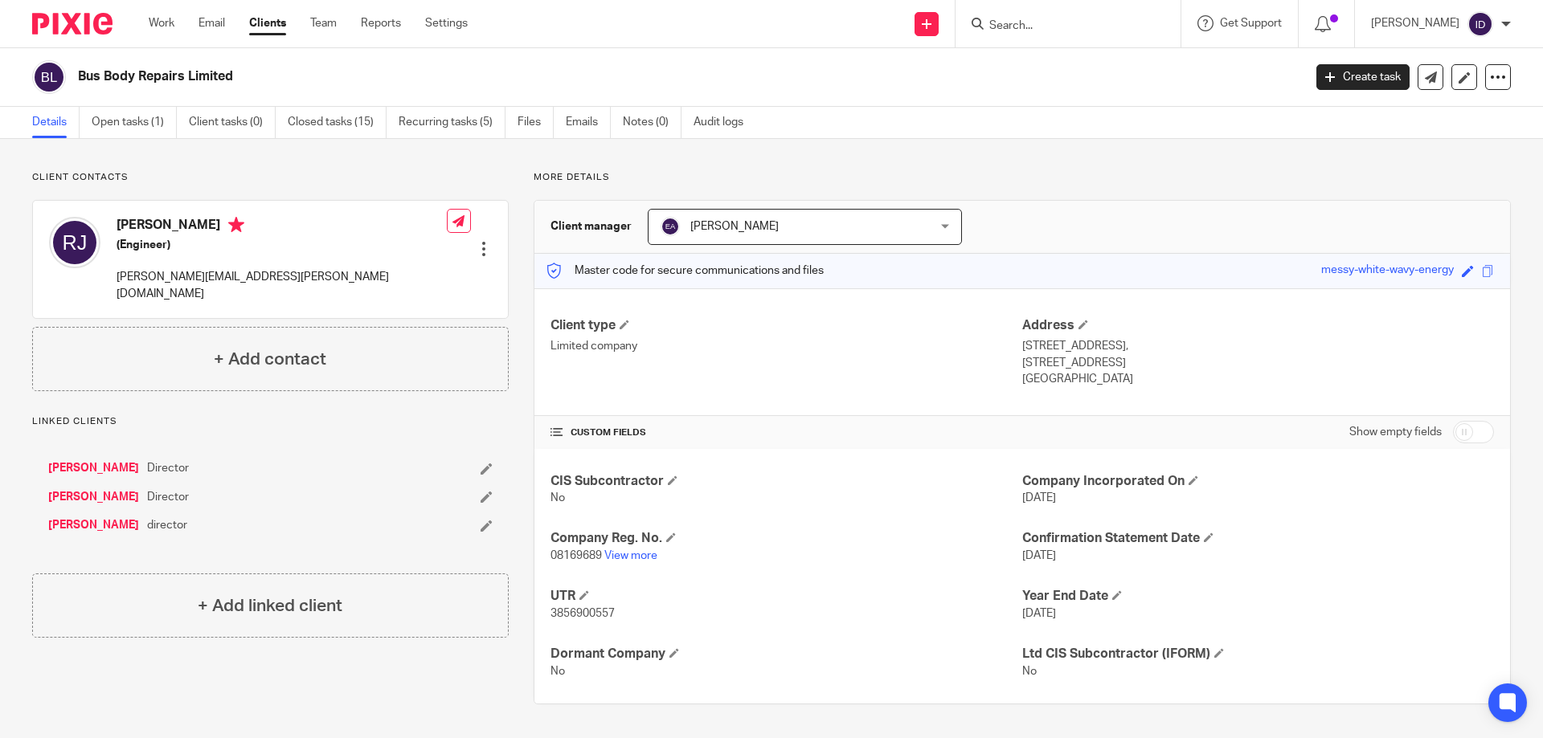
click at [1059, 29] on input "Search" at bounding box center [1060, 26] width 145 height 14
type input "mun"
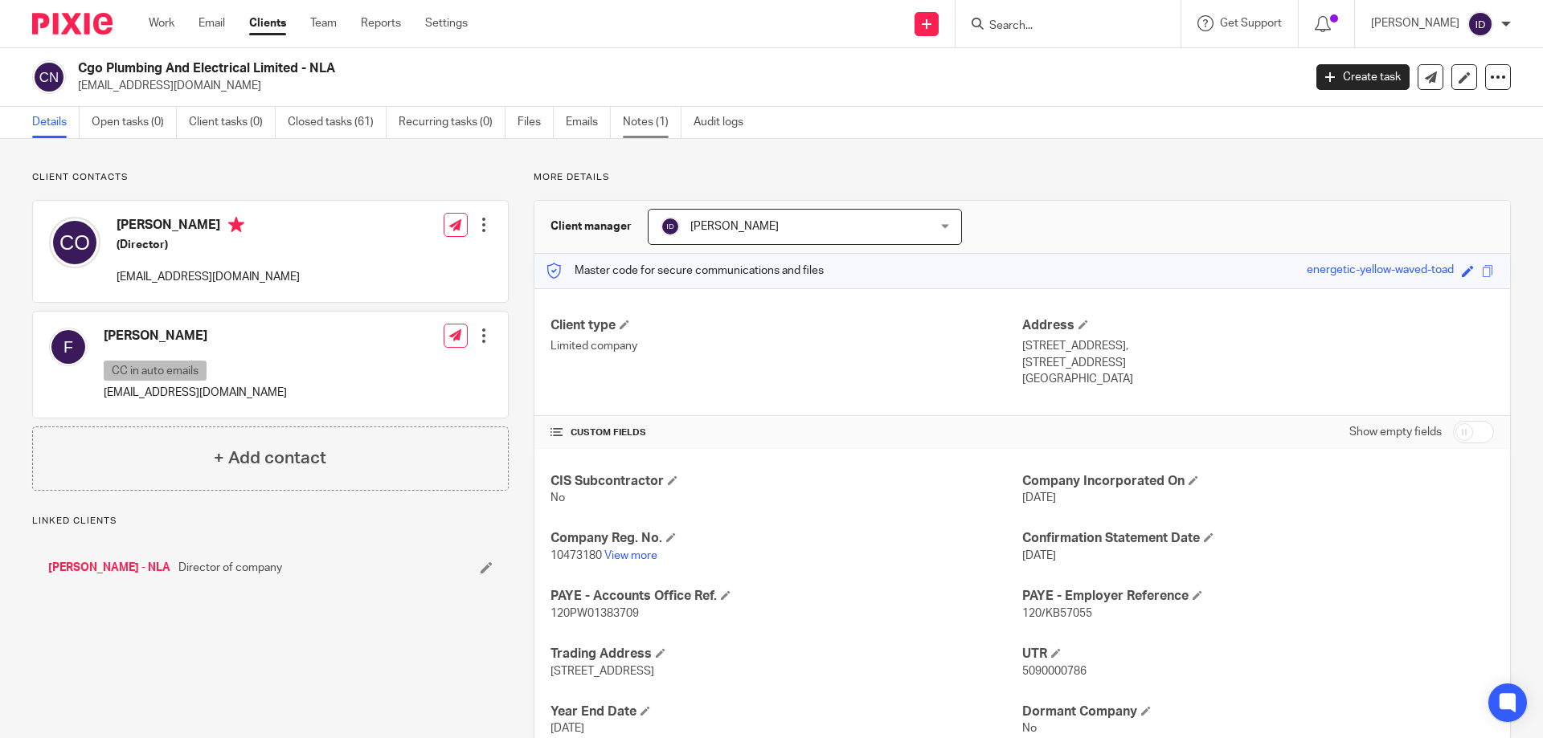
click at [636, 116] on link "Notes (1)" at bounding box center [652, 122] width 59 height 31
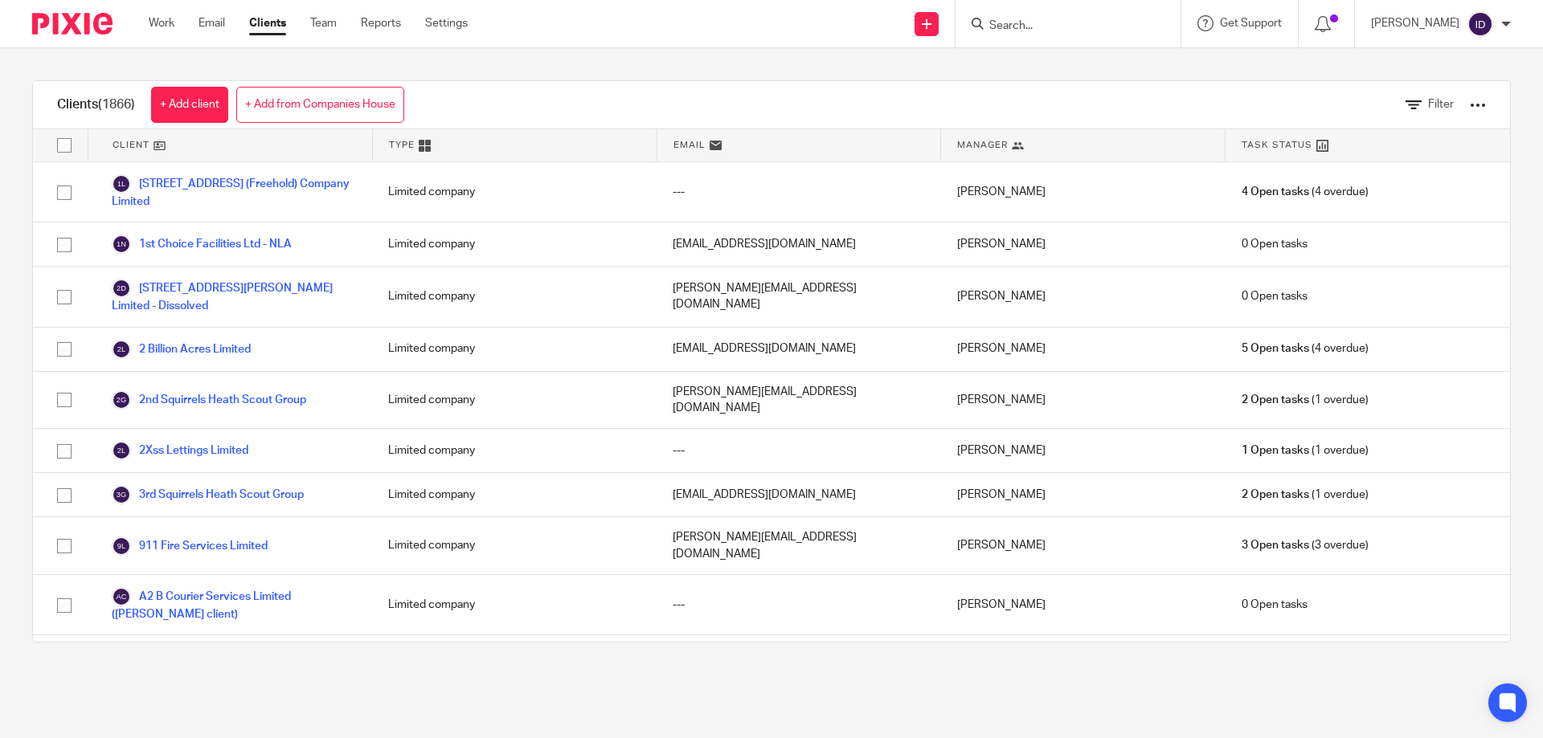
click at [1047, 27] on input "Search" at bounding box center [1060, 26] width 145 height 14
paste input "3608069698"
type input "3608069698"
click button "submit" at bounding box center [0, 0] width 0 height 0
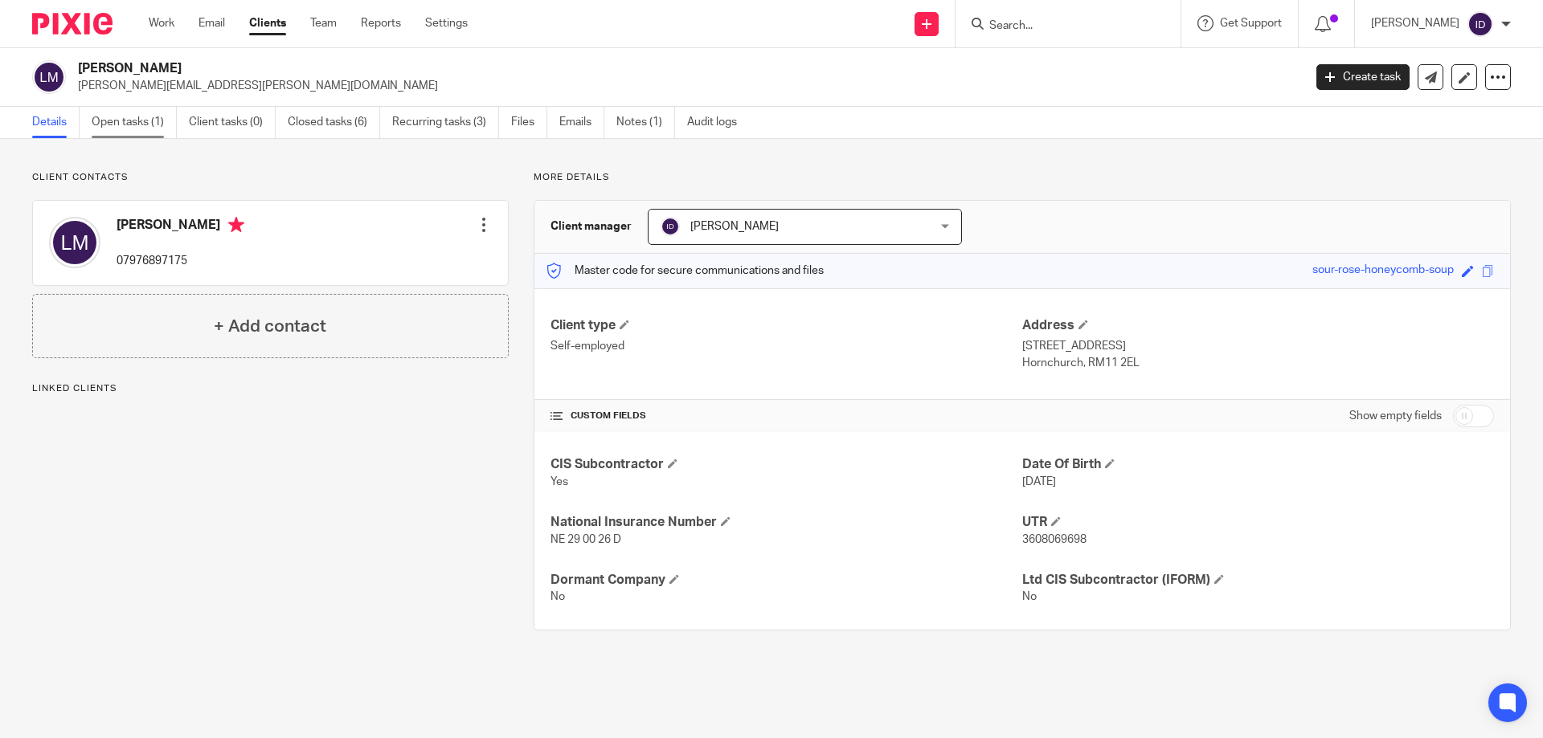
click at [117, 115] on link "Open tasks (1)" at bounding box center [134, 122] width 85 height 31
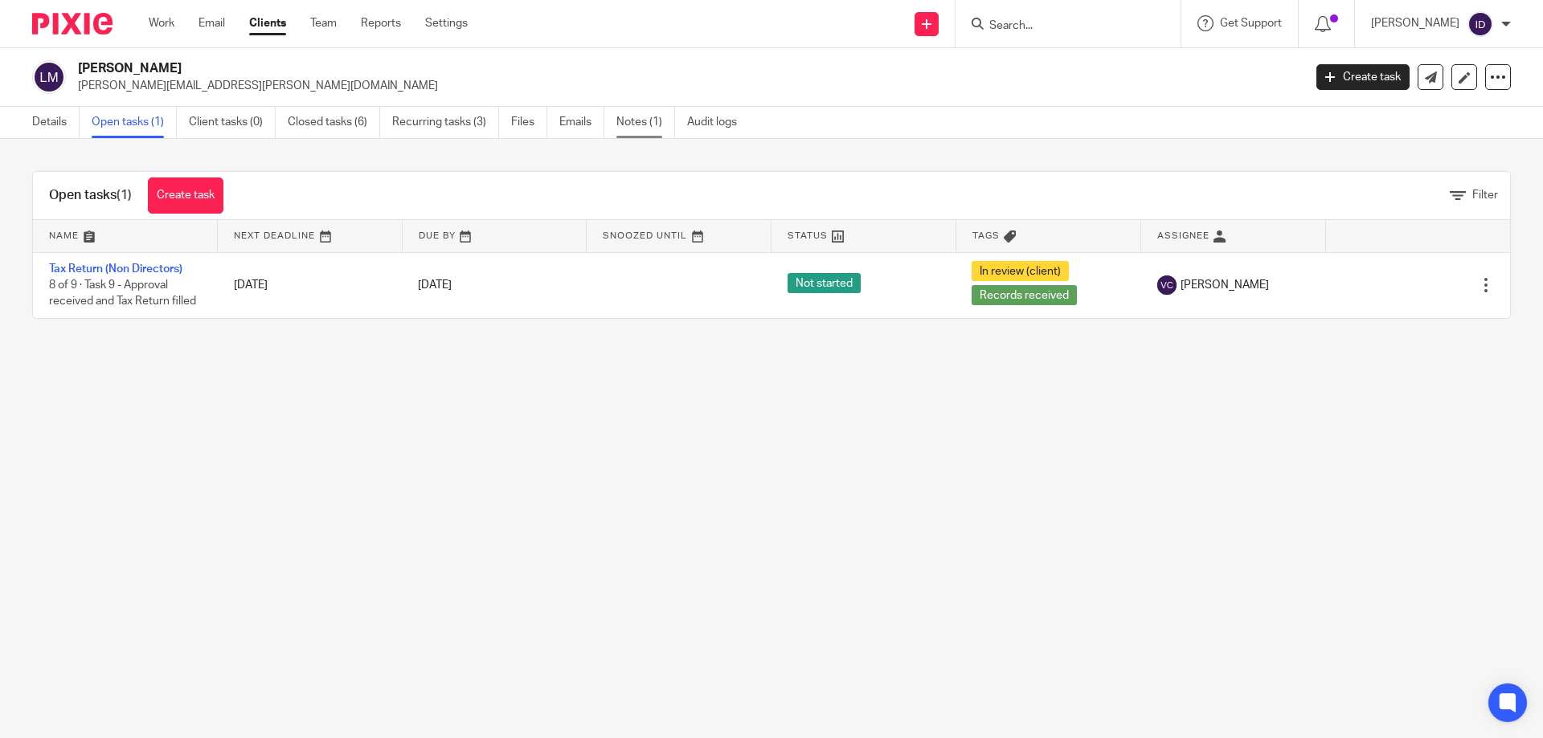
click at [648, 132] on link "Notes (1)" at bounding box center [645, 122] width 59 height 31
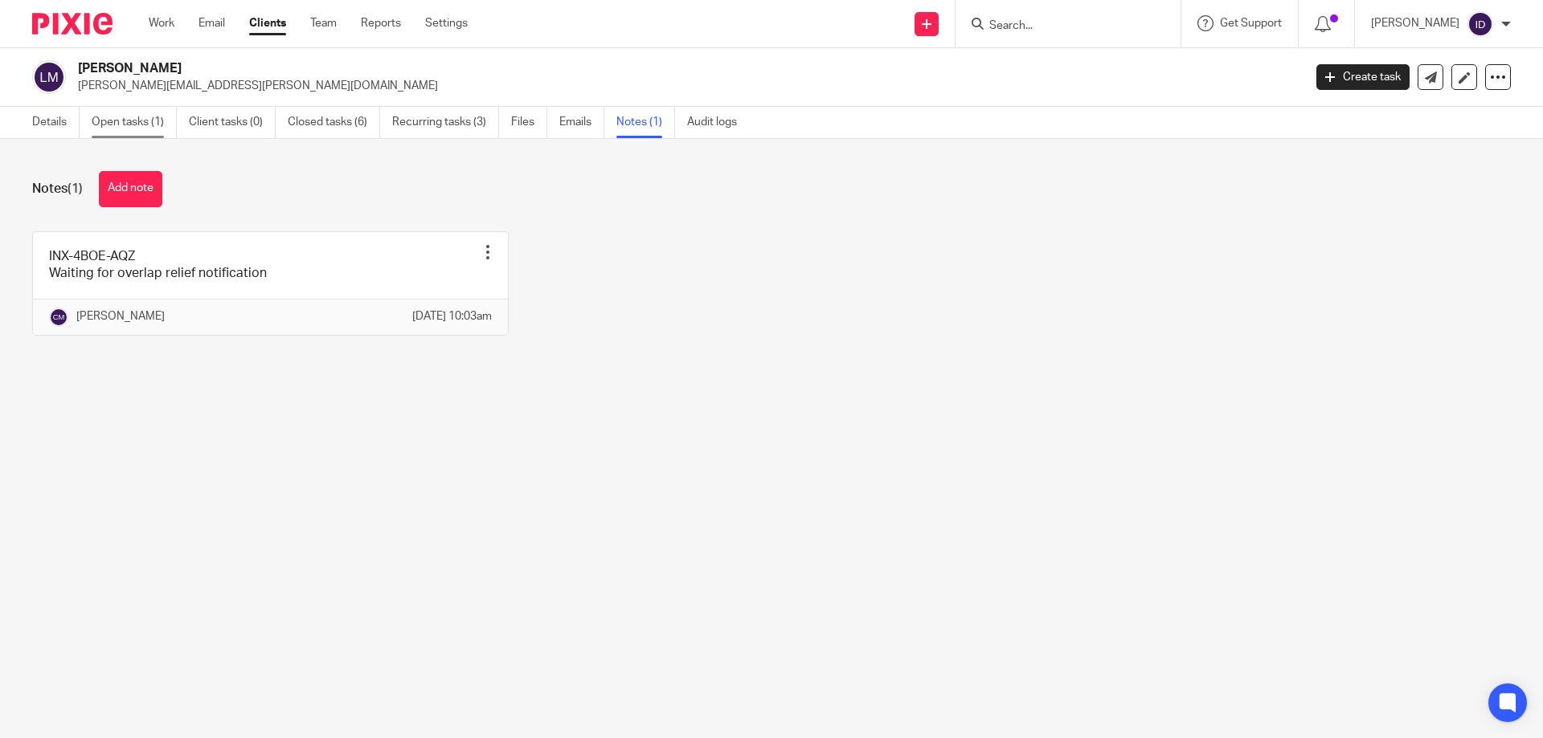
click at [137, 125] on link "Open tasks (1)" at bounding box center [134, 122] width 85 height 31
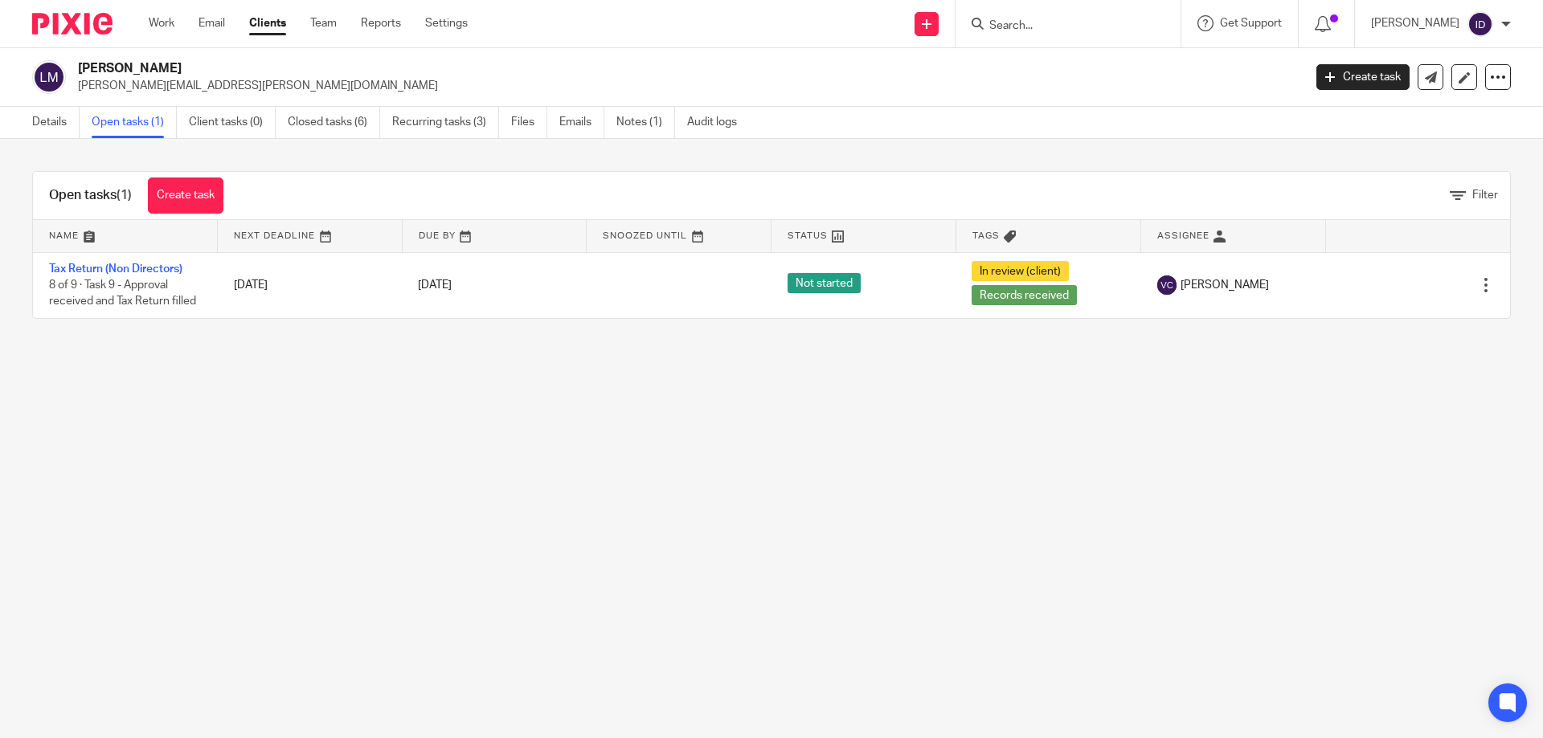
click at [1091, 31] on input "Search" at bounding box center [1060, 26] width 145 height 14
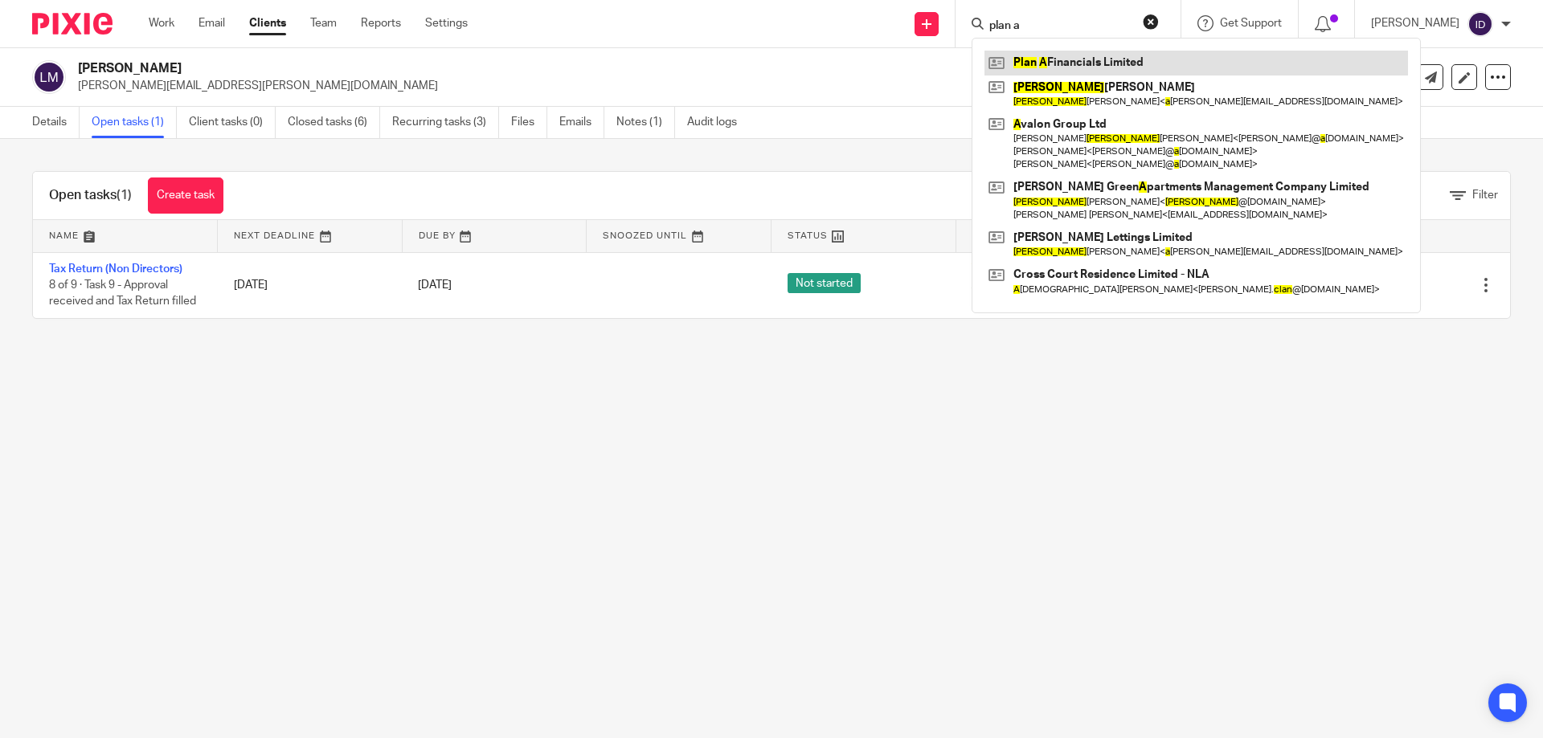
type input "plan a"
click at [1066, 67] on link at bounding box center [1195, 63] width 423 height 24
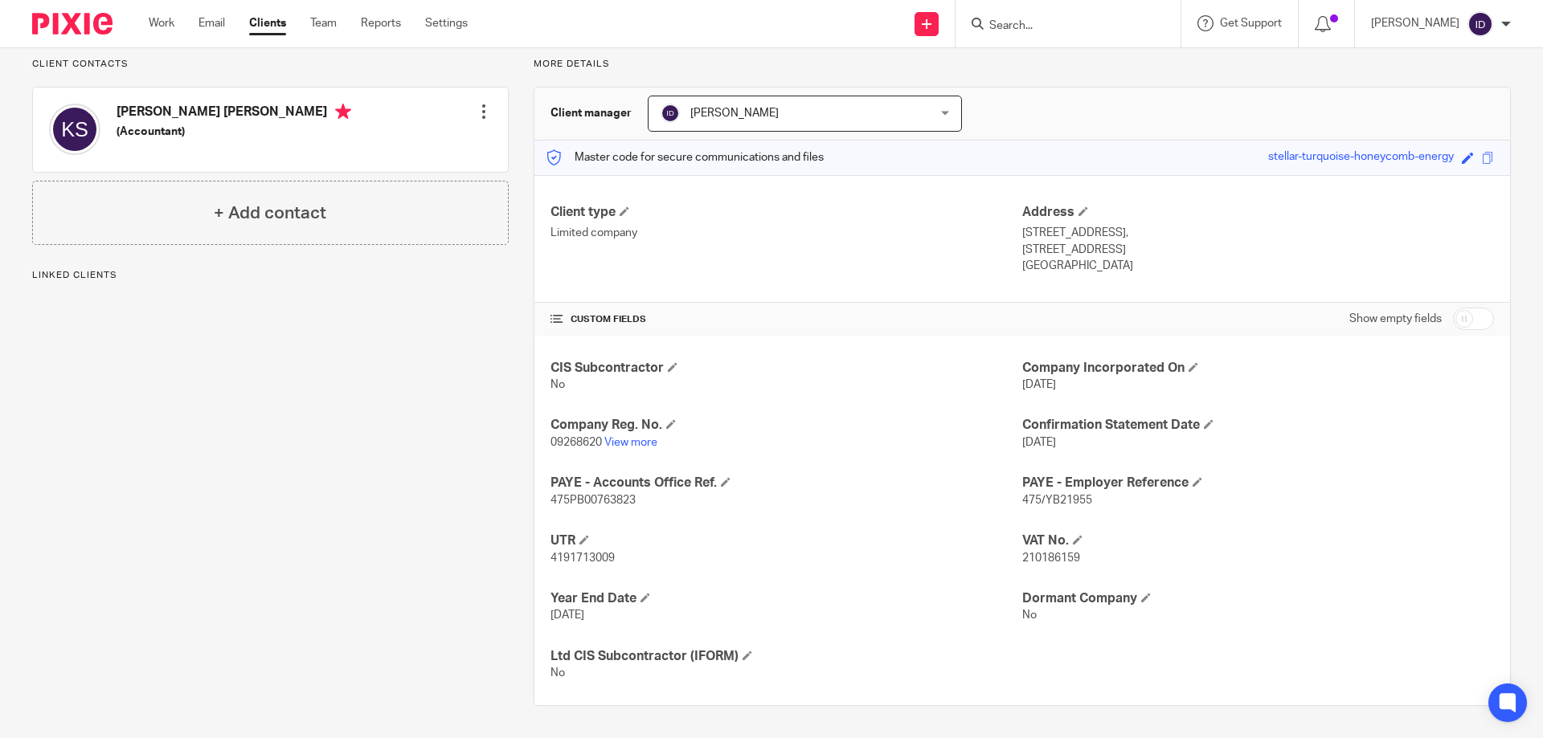
scroll to position [33, 0]
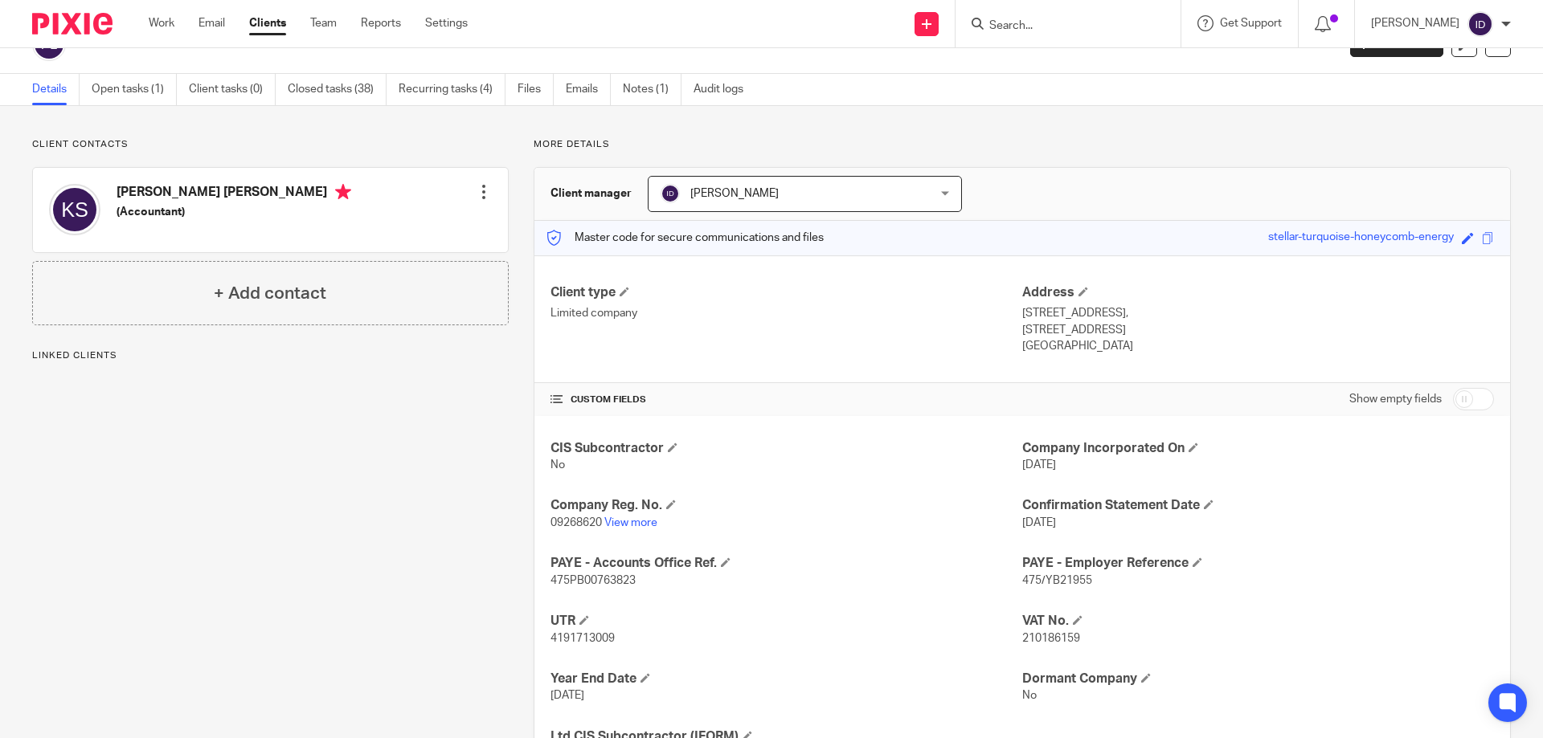
click at [1043, 640] on span "210186159" at bounding box center [1051, 638] width 58 height 11
copy span "210186159"
